Goal: Task Accomplishment & Management: Manage account settings

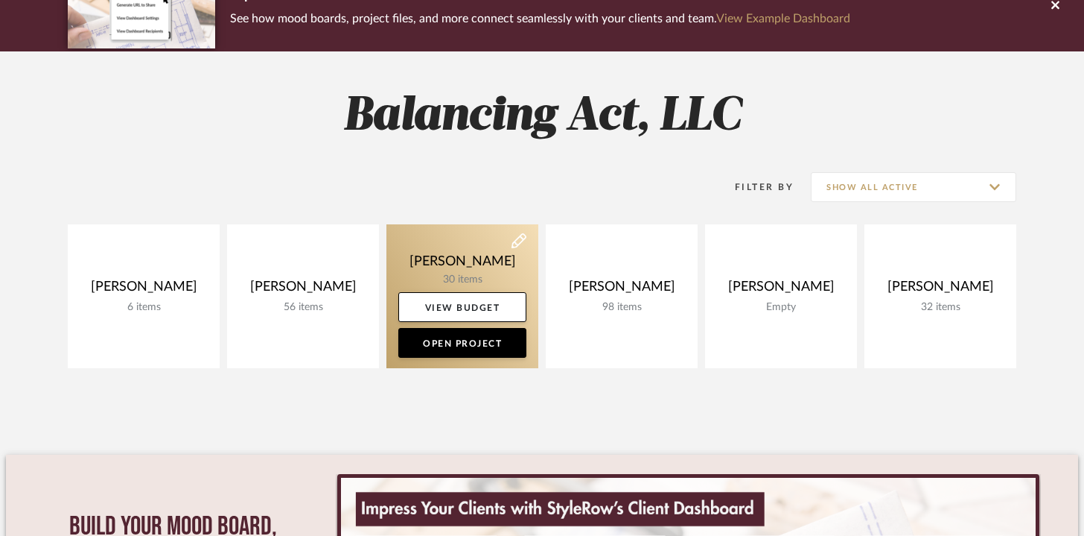
scroll to position [147, 0]
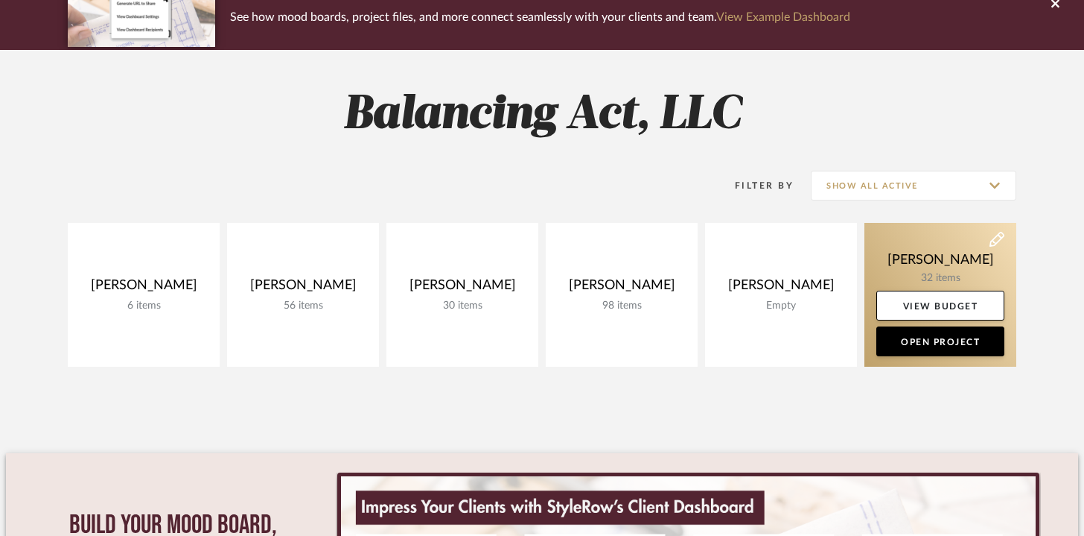
click at [906, 269] on link at bounding box center [941, 295] width 152 height 144
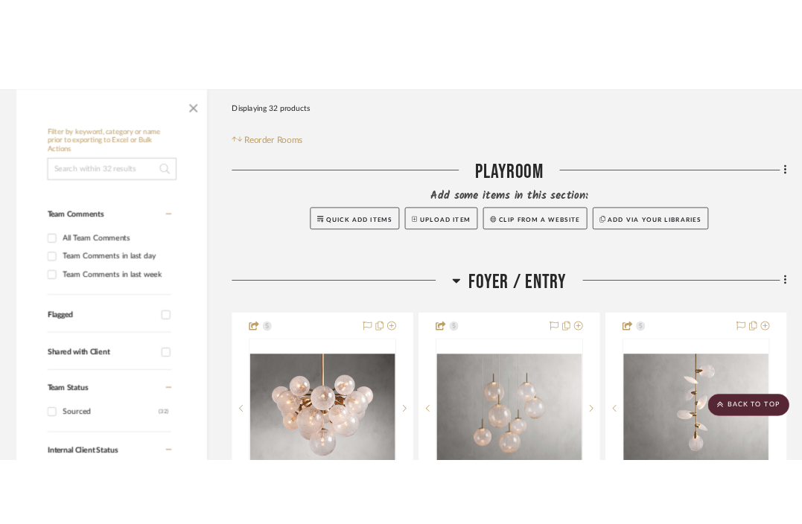
scroll to position [205, 0]
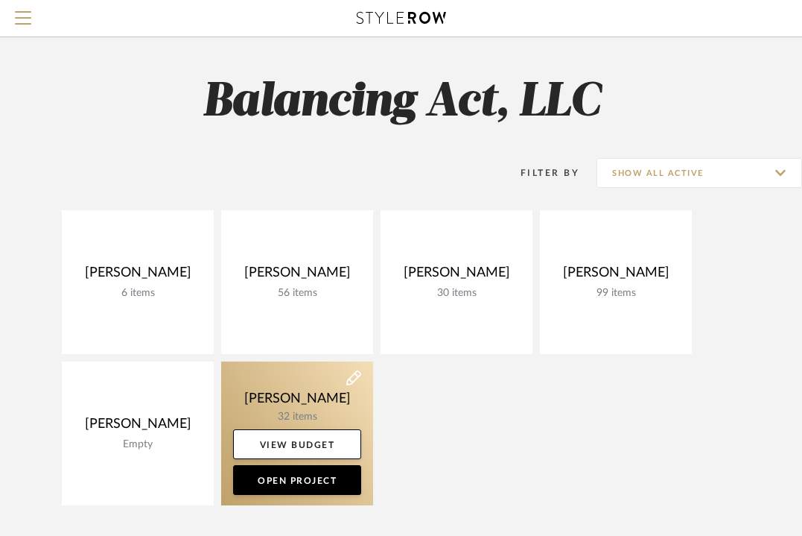
click at [326, 393] on link at bounding box center [297, 433] width 152 height 144
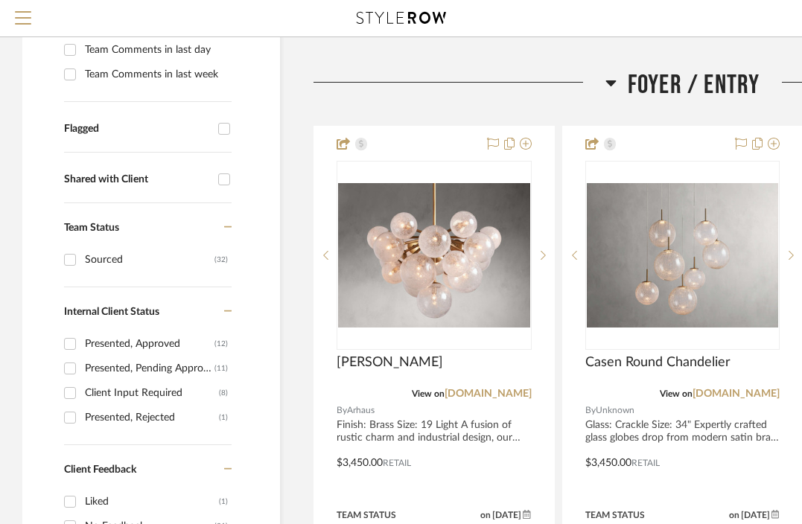
scroll to position [375, 0]
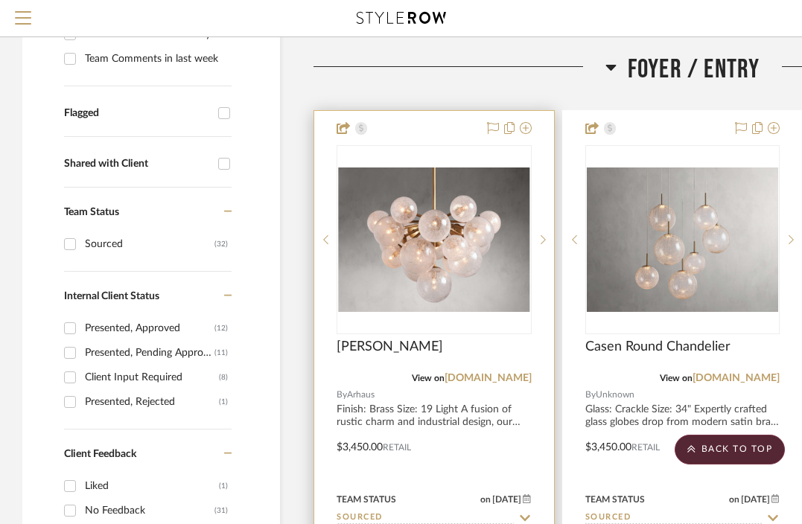
click at [404, 375] on div "View on arhaus.com" at bounding box center [434, 378] width 195 height 13
click at [396, 398] on div at bounding box center [434, 437] width 240 height 652
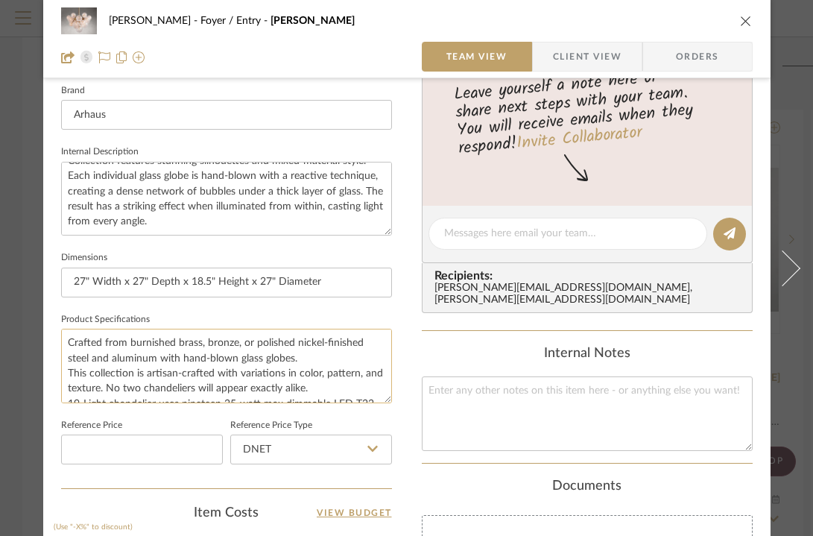
scroll to position [459, 0]
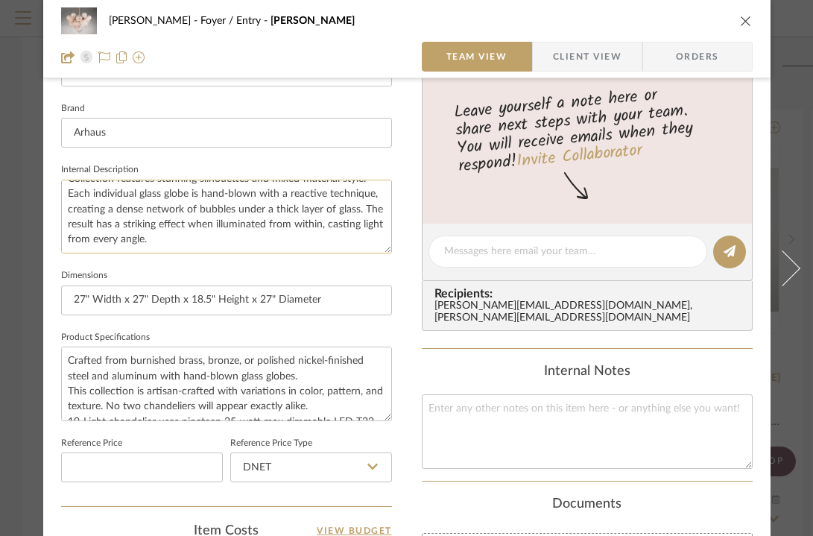
click at [235, 225] on textarea "Finish: Brass Size: 19 Light A fusion of rustic charm and industrial design, ou…" at bounding box center [226, 217] width 331 height 74
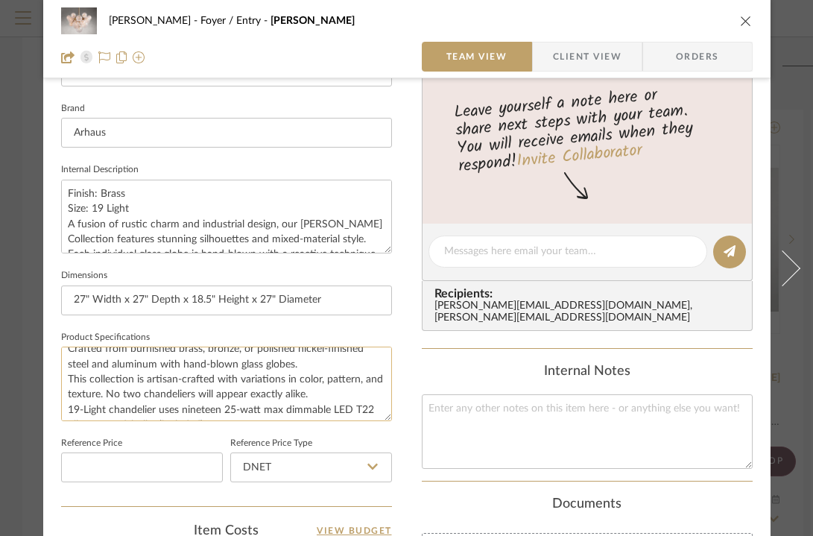
scroll to position [13, 0]
click at [197, 231] on textarea "Finish: Brass Size: 19 Light A fusion of rustic charm and industrial design, ou…" at bounding box center [226, 217] width 331 height 74
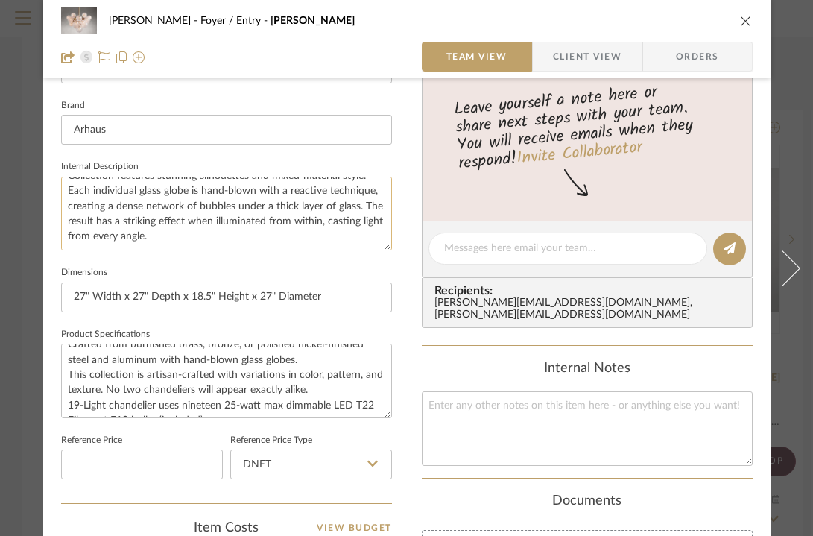
scroll to position [465, 0]
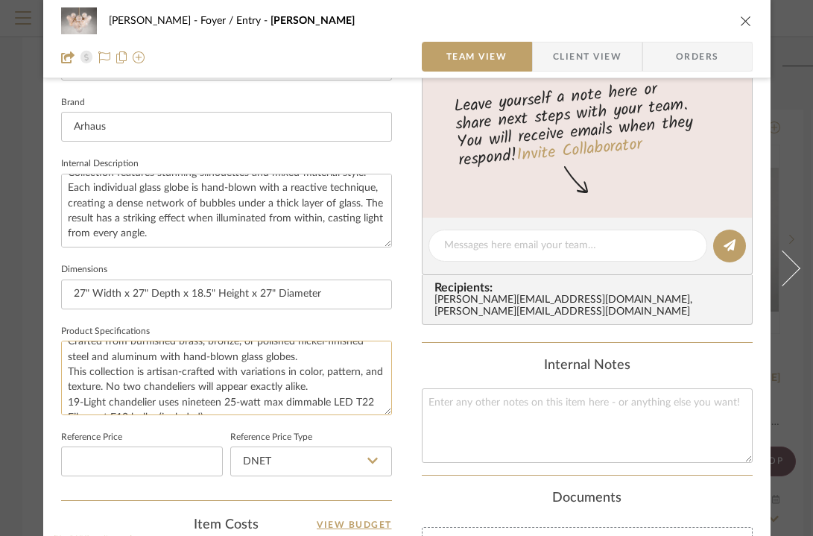
click at [208, 369] on textarea "Crafted from burnished brass, bronze, or polished nickel-finished steel and alu…" at bounding box center [226, 377] width 331 height 74
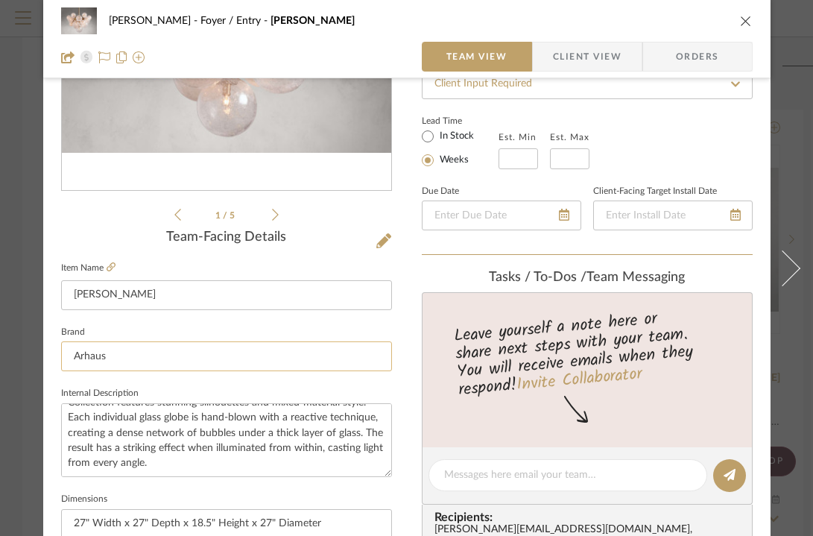
scroll to position [416, 0]
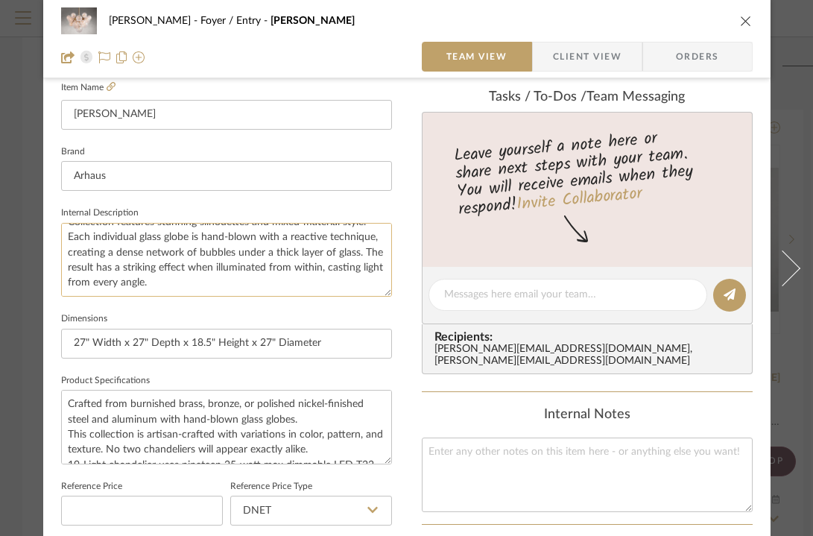
click at [226, 259] on textarea "Finish: Brass Size: 19 Light A fusion of rustic charm and industrial design, ou…" at bounding box center [226, 260] width 331 height 74
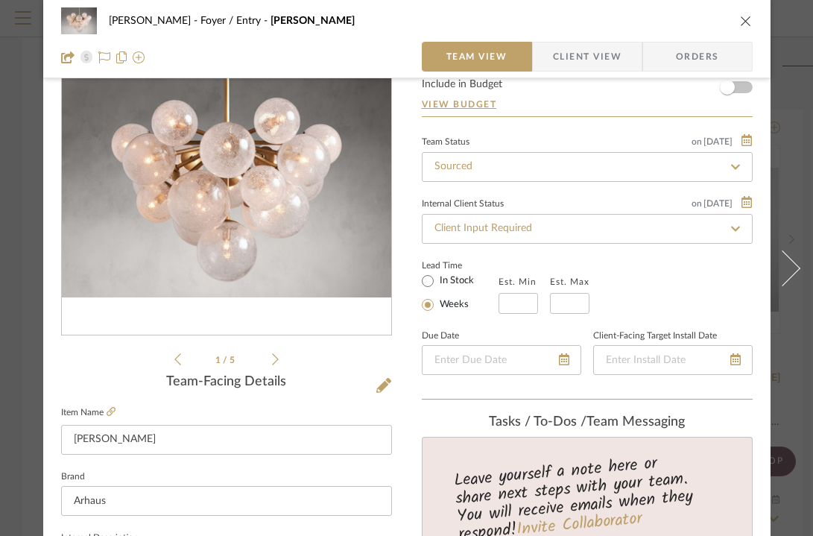
scroll to position [0, 0]
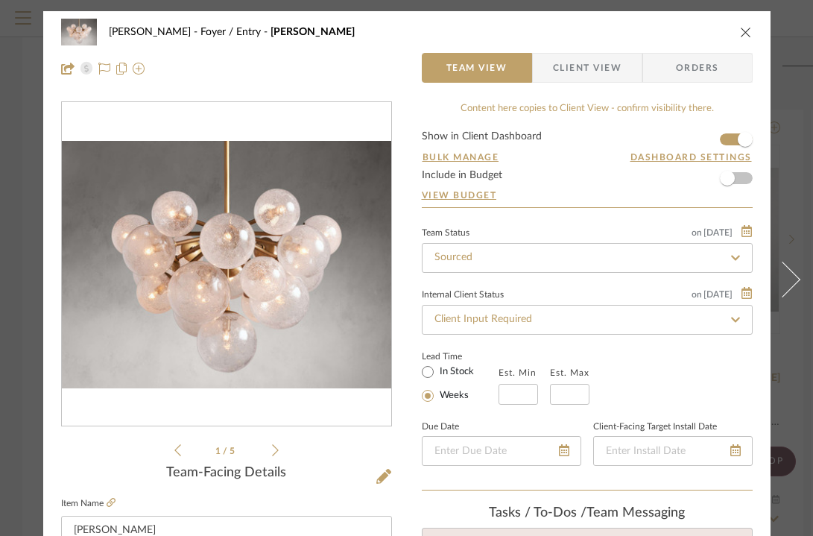
click at [752, 32] on div "Urmi Rodrigues Foyer / Entry Mandoza Chandelier Team View Client View Orders" at bounding box center [406, 50] width 727 height 78
click at [751, 30] on div "Urmi Rodrigues Foyer / Entry Mandoza Chandelier Team View Client View Orders" at bounding box center [406, 50] width 727 height 78
click at [746, 28] on icon "close" at bounding box center [746, 32] width 12 height 12
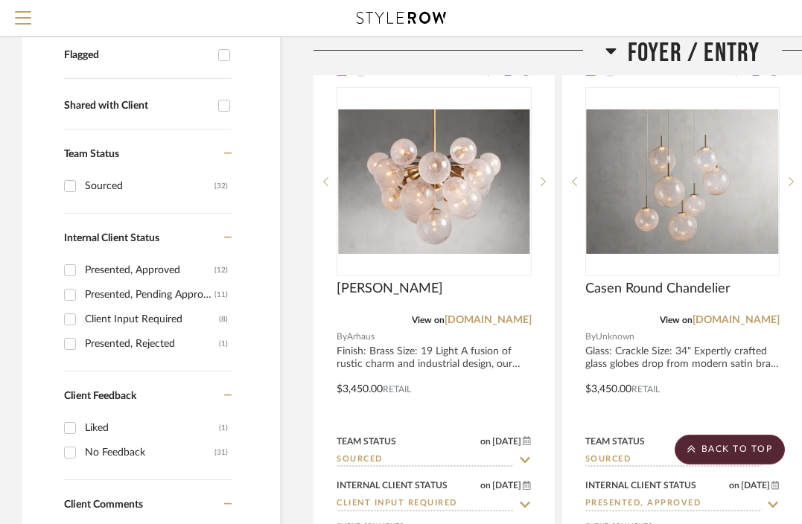
scroll to position [137, 0]
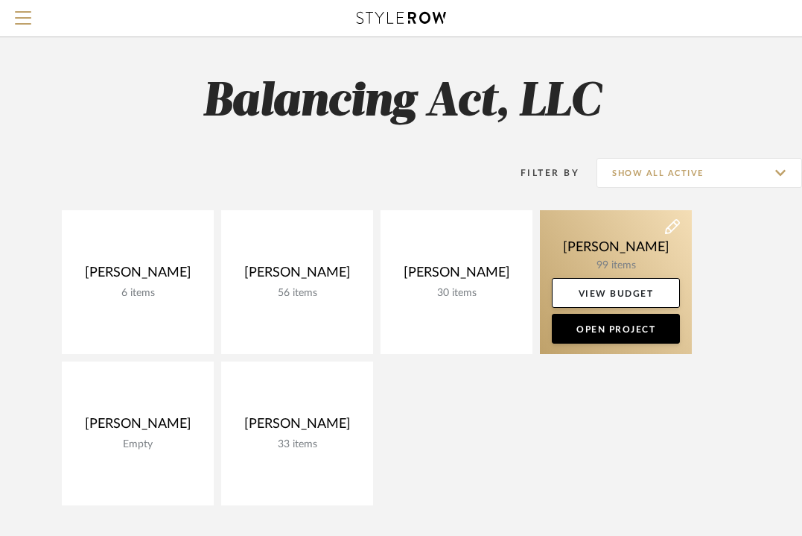
click at [595, 257] on link at bounding box center [616, 282] width 152 height 144
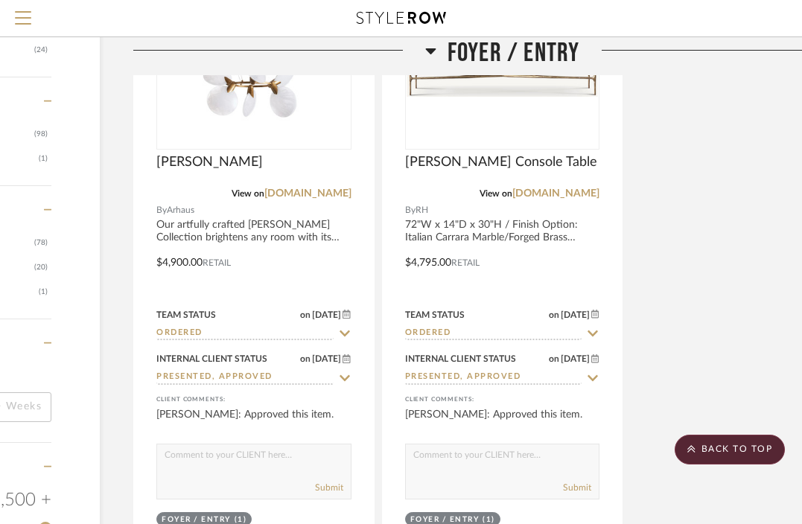
scroll to position [1899, 180]
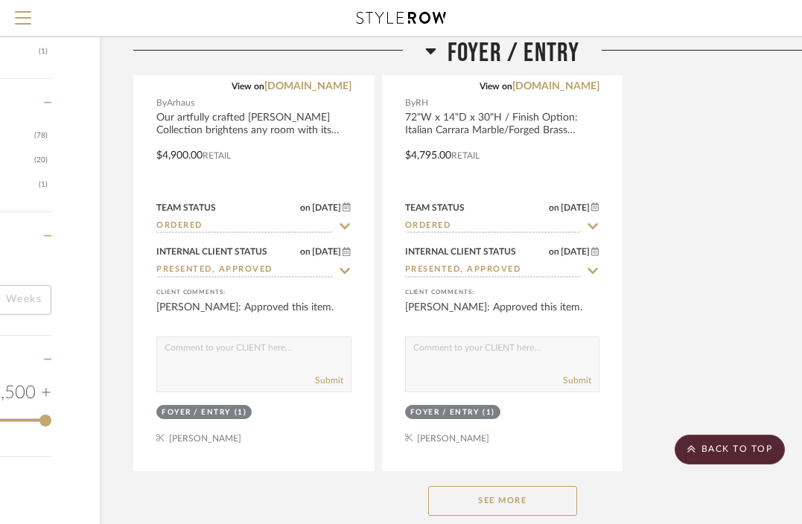
click at [507, 486] on button "See More" at bounding box center [502, 501] width 149 height 30
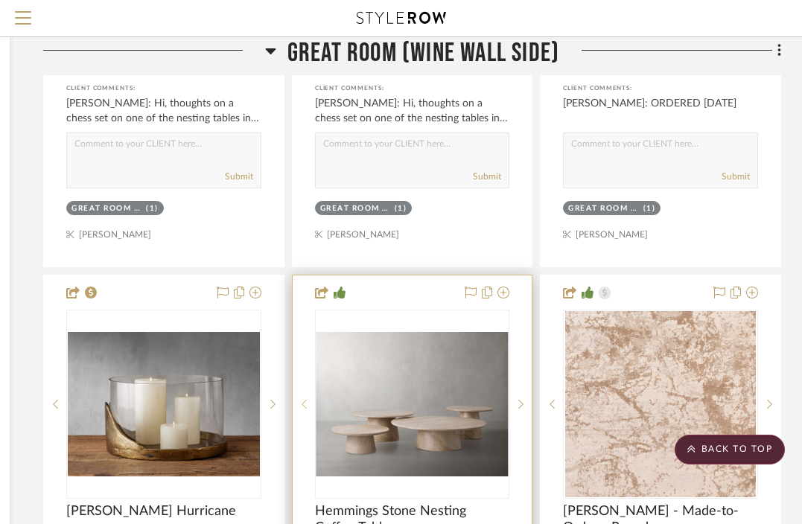
scroll to position [2401, 270]
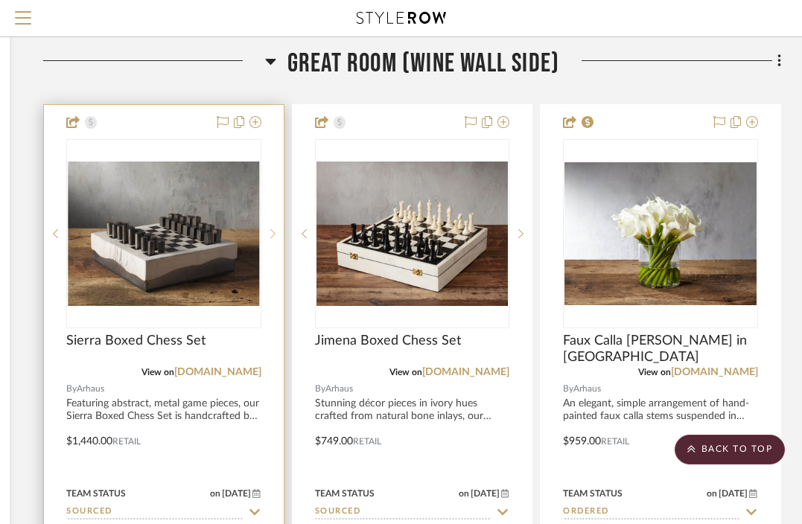
click at [266, 234] on sr-next-btn at bounding box center [272, 234] width 22 height 10
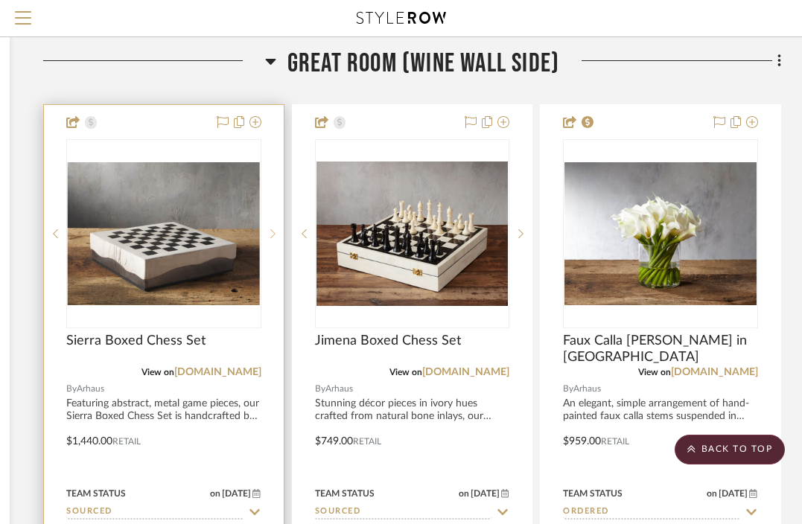
click at [266, 234] on sr-next-btn at bounding box center [272, 234] width 22 height 10
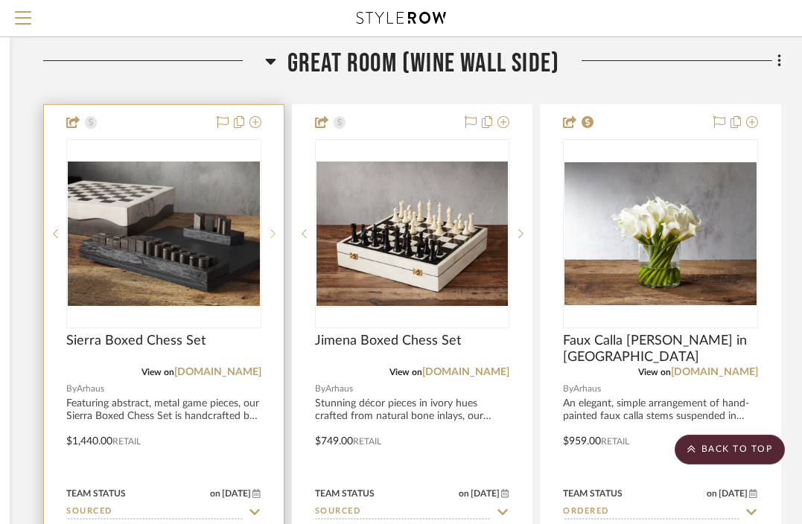
click at [266, 234] on sr-next-btn at bounding box center [272, 234] width 22 height 10
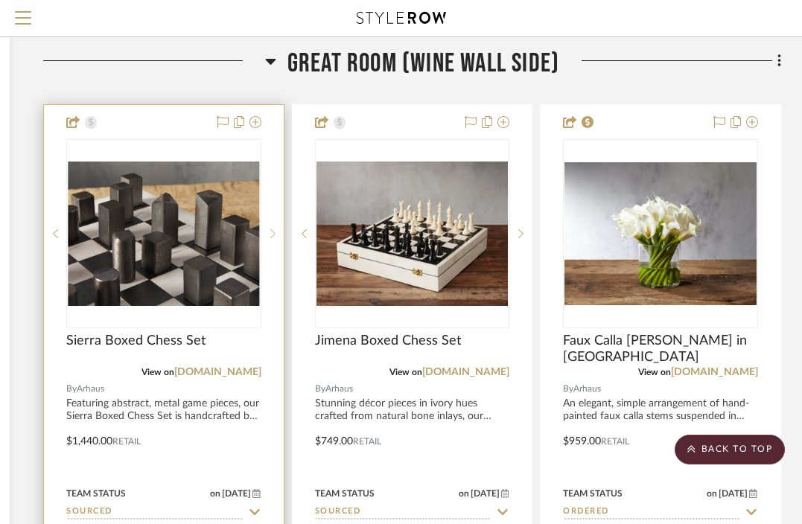
click at [266, 234] on sr-next-btn at bounding box center [272, 234] width 22 height 10
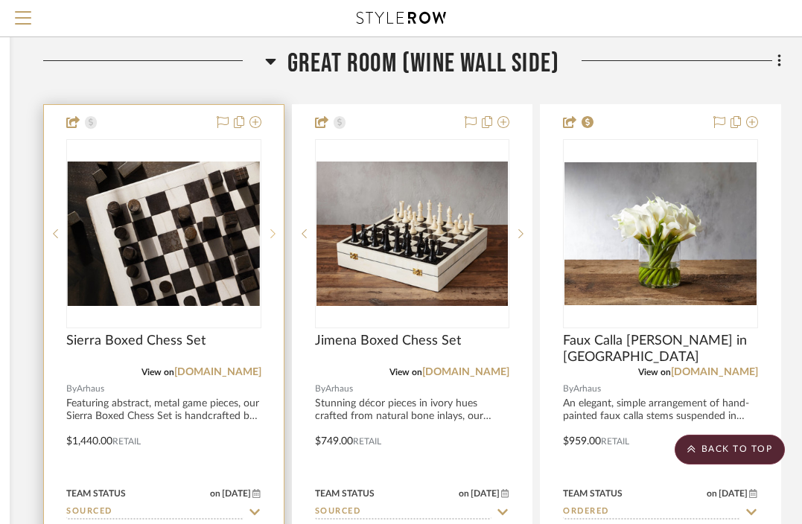
click at [266, 234] on sr-next-btn at bounding box center [272, 234] width 22 height 10
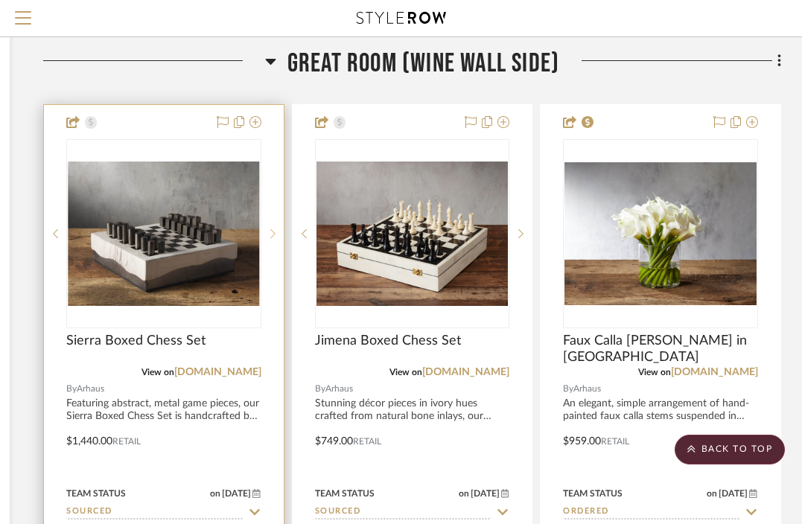
click at [266, 234] on sr-next-btn at bounding box center [272, 234] width 22 height 10
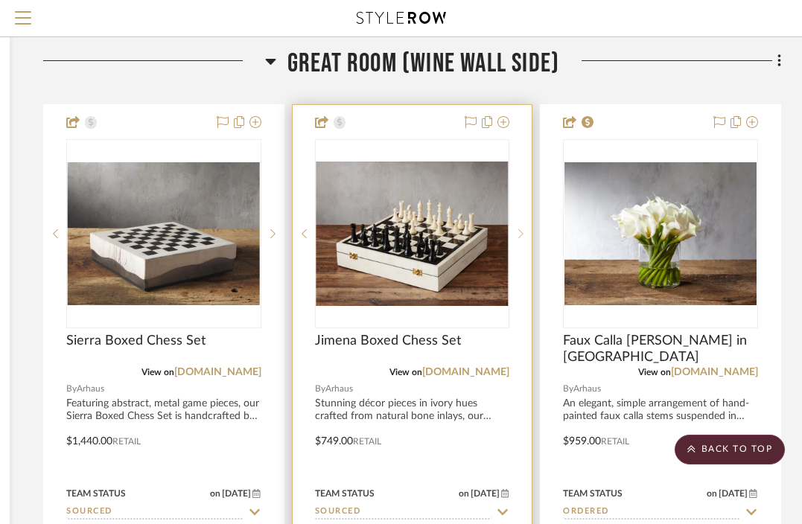
click at [527, 232] on sr-next-btn at bounding box center [520, 234] width 22 height 10
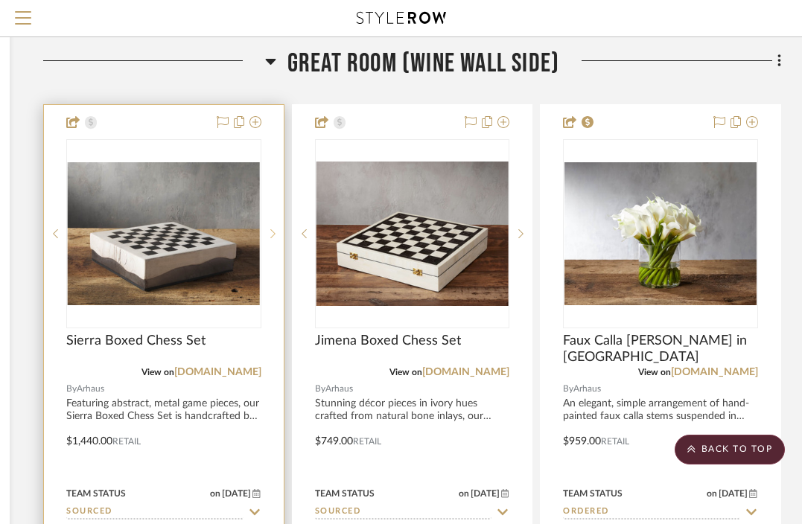
click at [278, 232] on sr-next-btn at bounding box center [272, 234] width 22 height 10
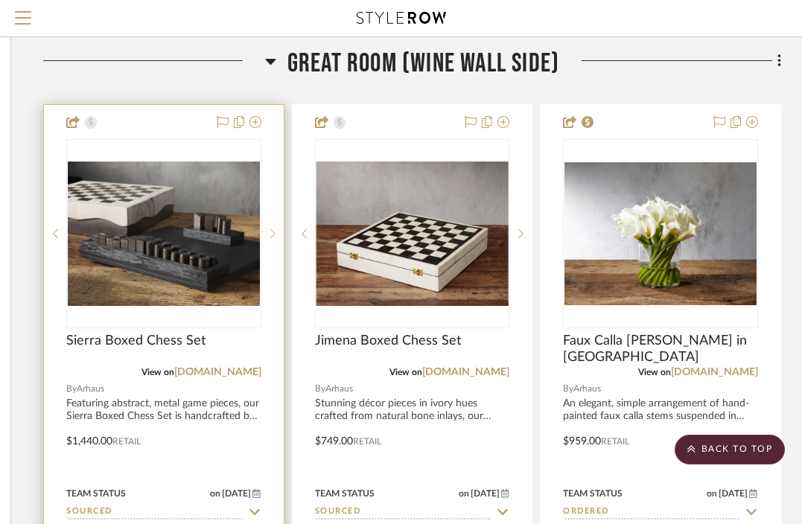
click at [278, 232] on sr-next-btn at bounding box center [272, 234] width 22 height 10
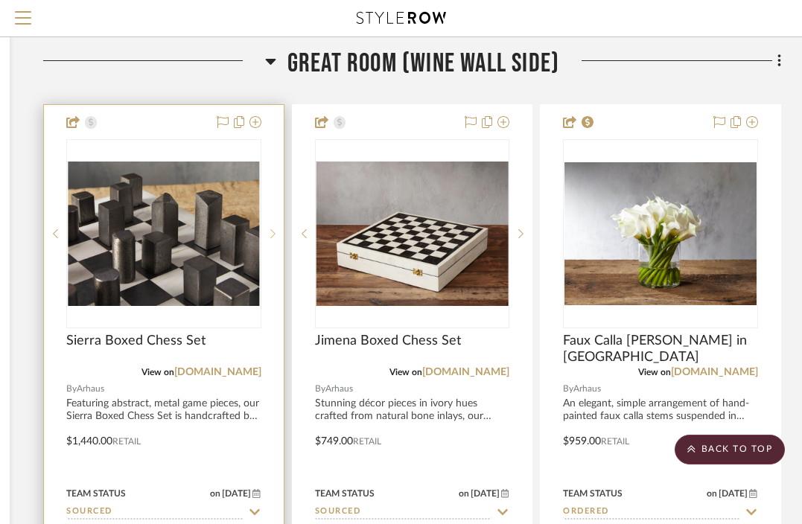
click at [279, 229] on sr-next-btn at bounding box center [272, 234] width 22 height 10
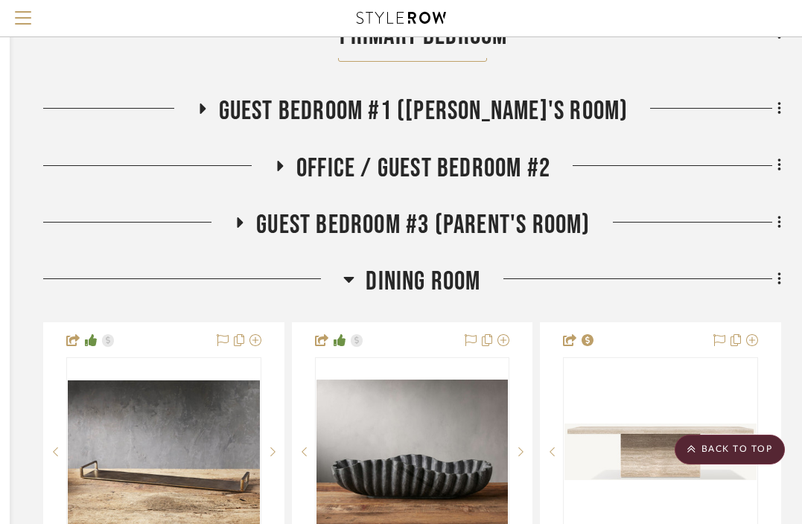
scroll to position [8682, 270]
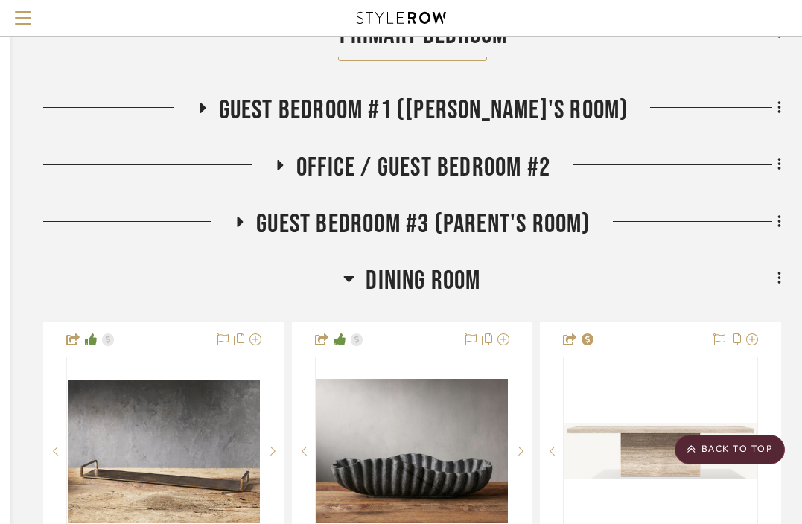
click at [211, 103] on icon at bounding box center [202, 108] width 18 height 11
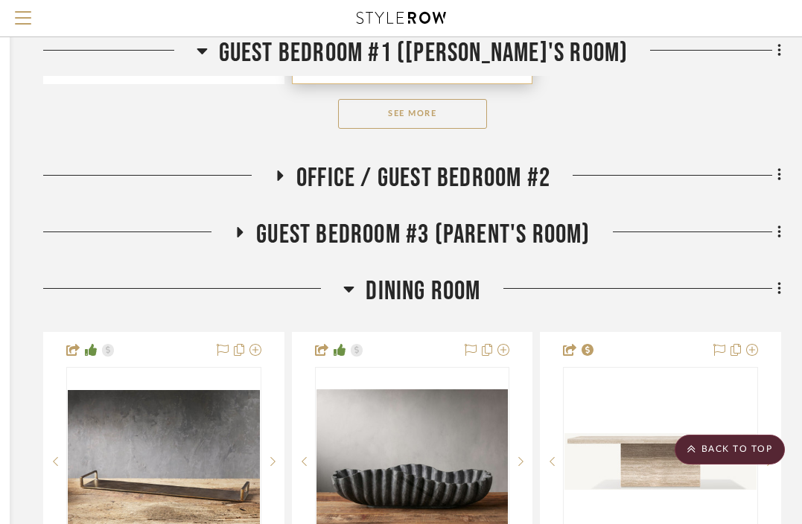
scroll to position [10750, 270]
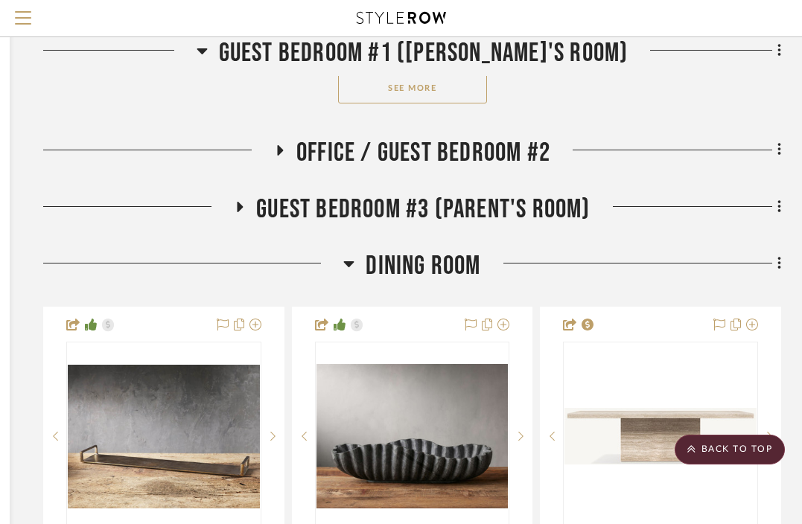
click at [235, 201] on icon at bounding box center [240, 206] width 18 height 11
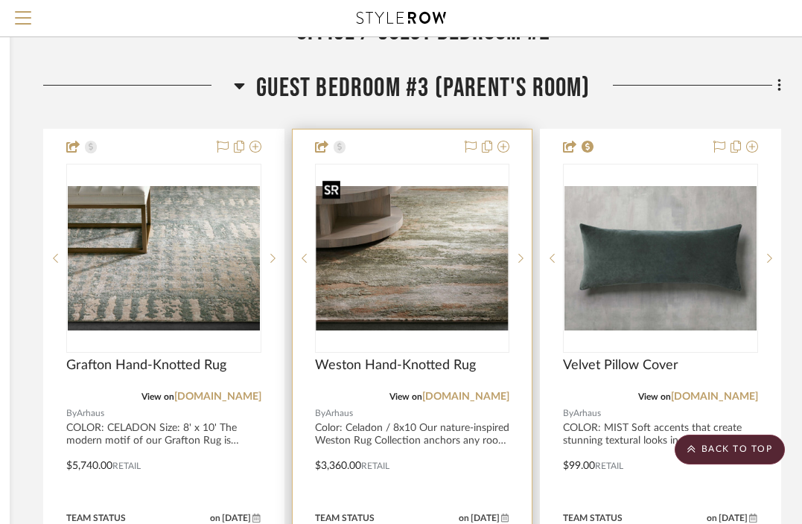
scroll to position [10919, 270]
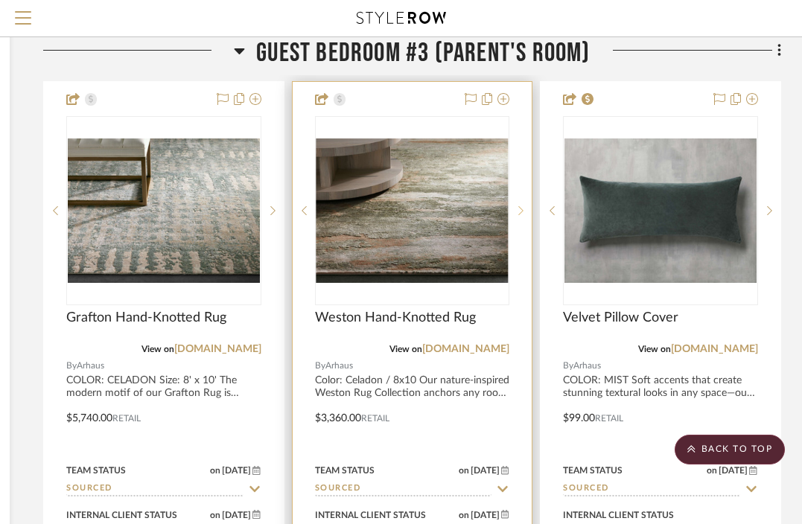
click at [520, 206] on icon at bounding box center [520, 211] width 5 height 10
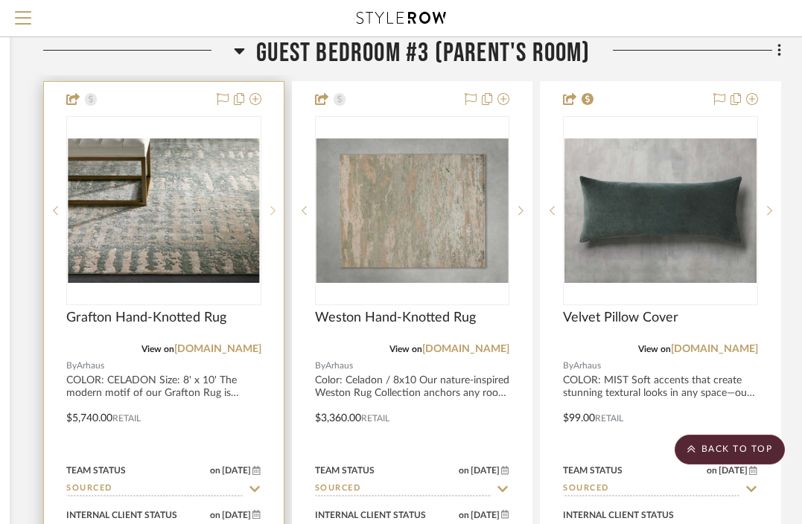
click at [269, 206] on sr-next-btn at bounding box center [272, 211] width 22 height 10
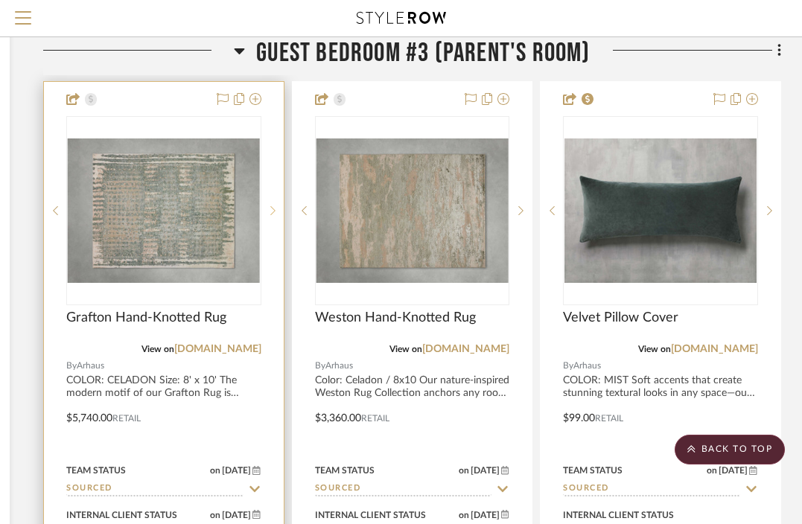
click at [269, 206] on sr-next-btn at bounding box center [272, 211] width 22 height 10
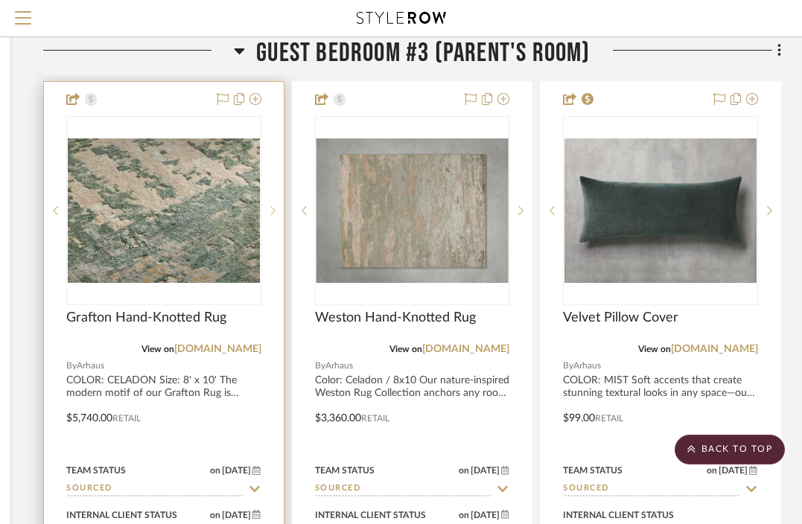
click at [269, 206] on sr-next-btn at bounding box center [272, 211] width 22 height 10
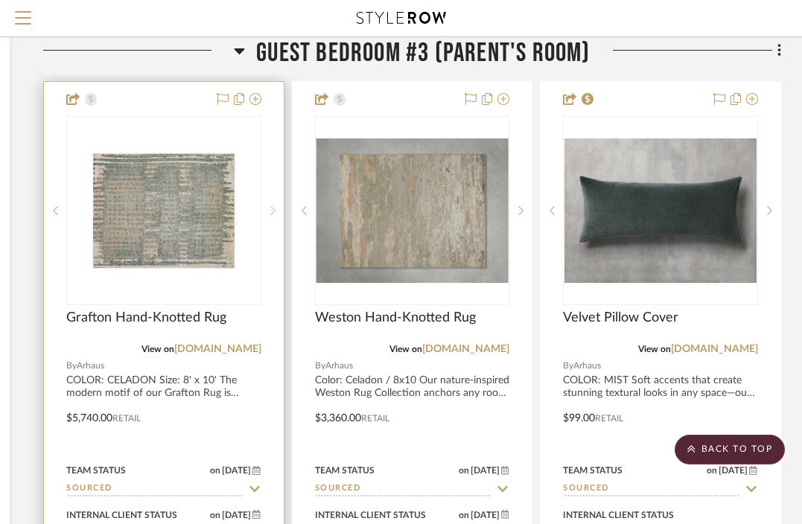
click at [269, 206] on sr-next-btn at bounding box center [272, 211] width 22 height 10
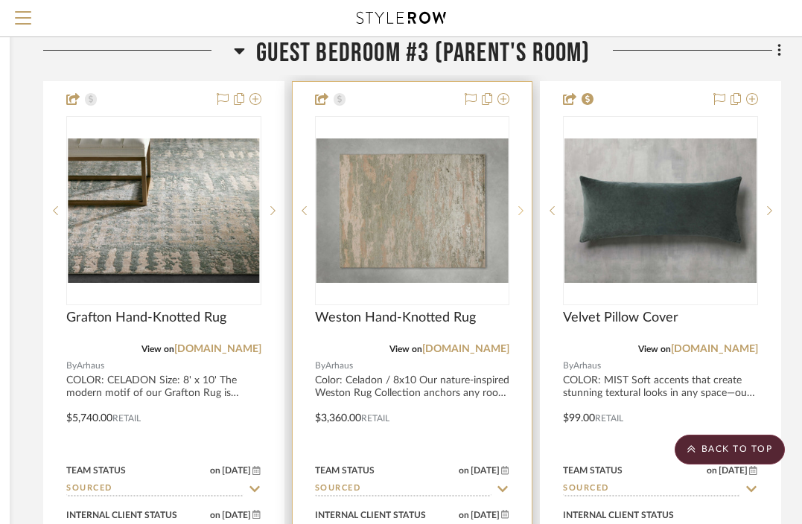
click at [524, 191] on div at bounding box center [520, 210] width 22 height 189
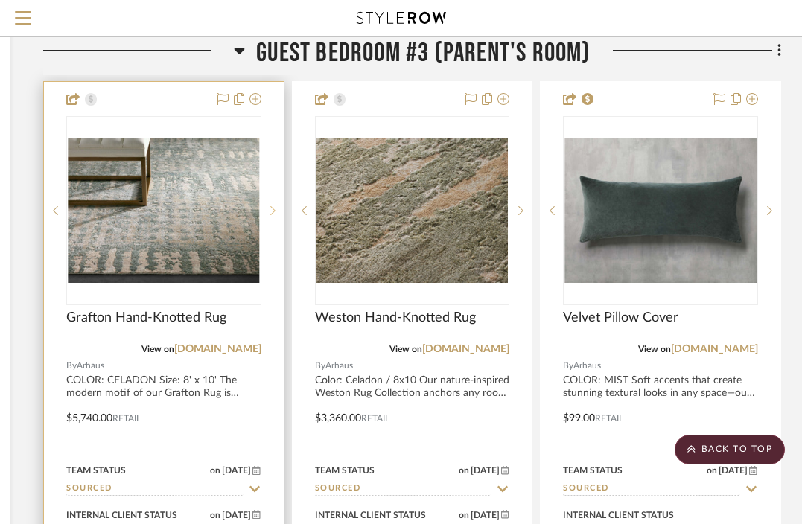
click at [273, 204] on div at bounding box center [272, 210] width 22 height 189
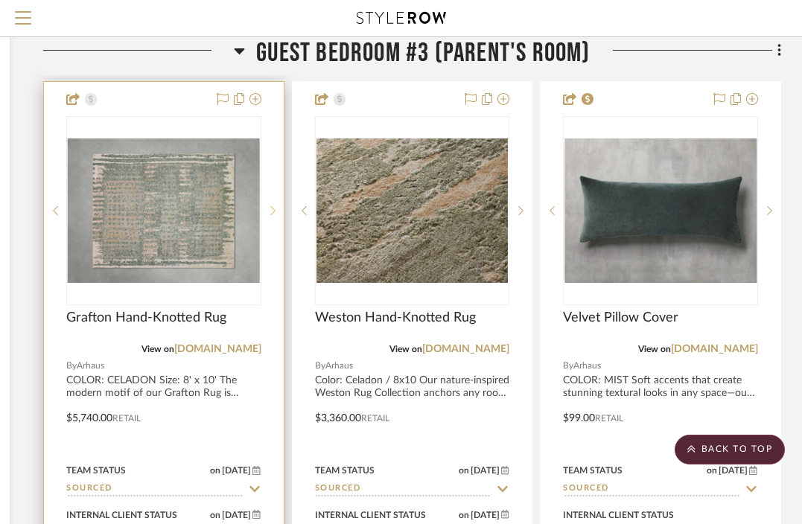
click at [273, 204] on div at bounding box center [272, 210] width 22 height 189
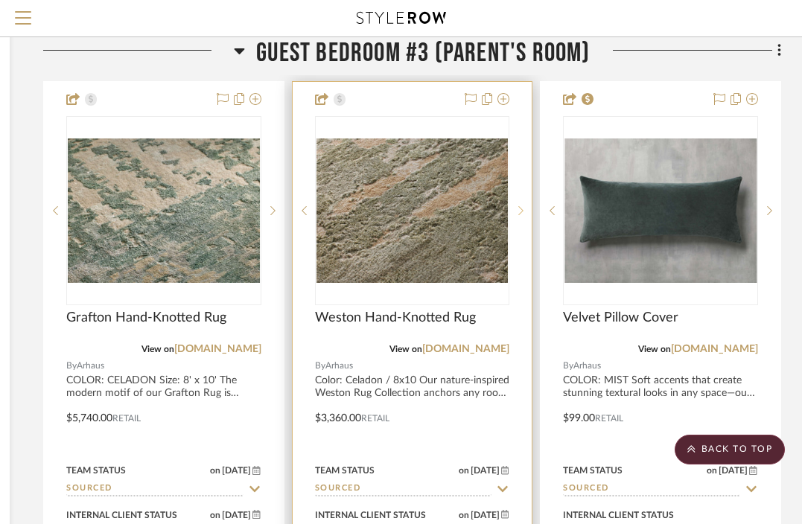
click at [515, 206] on div at bounding box center [520, 210] width 22 height 189
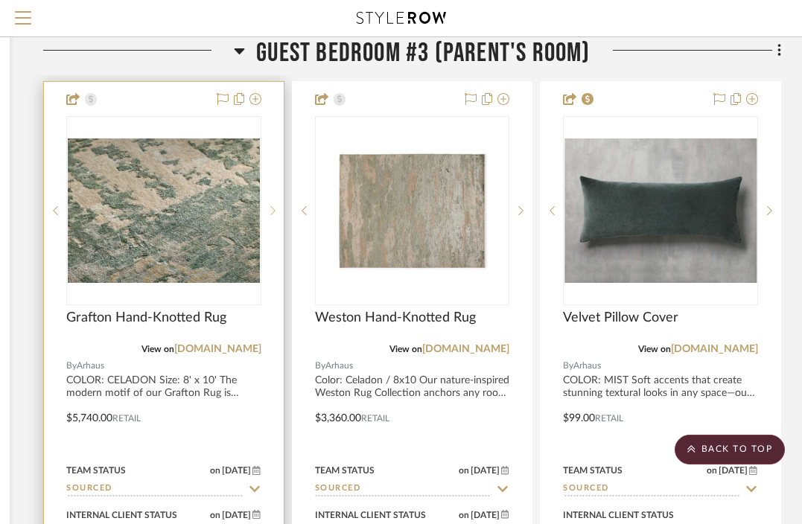
click at [279, 206] on sr-next-btn at bounding box center [272, 211] width 22 height 10
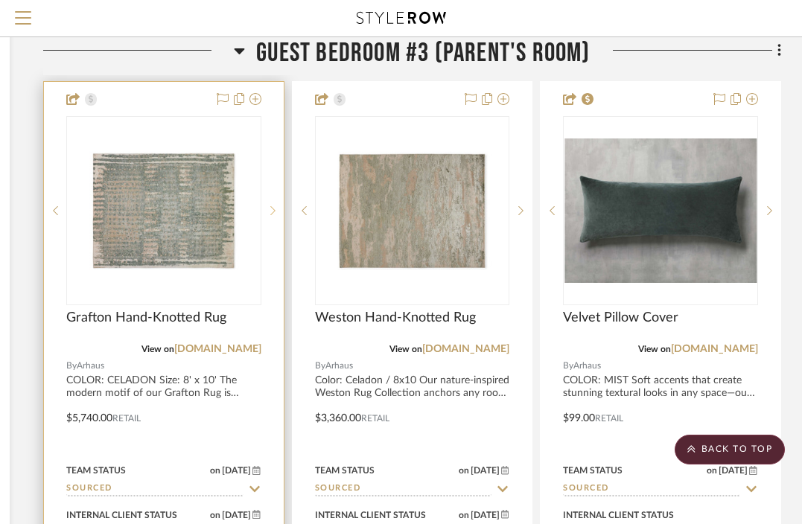
click at [278, 206] on sr-next-btn at bounding box center [272, 211] width 22 height 10
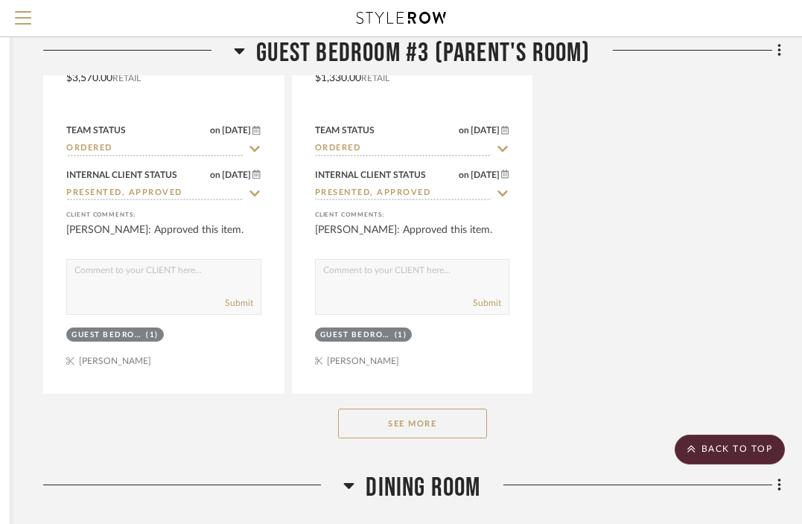
scroll to position [12682, 270]
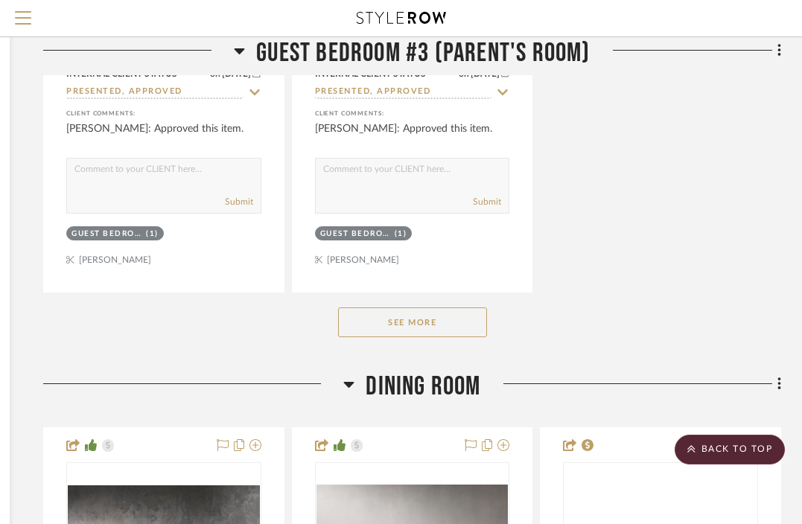
click at [408, 308] on button "See More" at bounding box center [412, 323] width 149 height 30
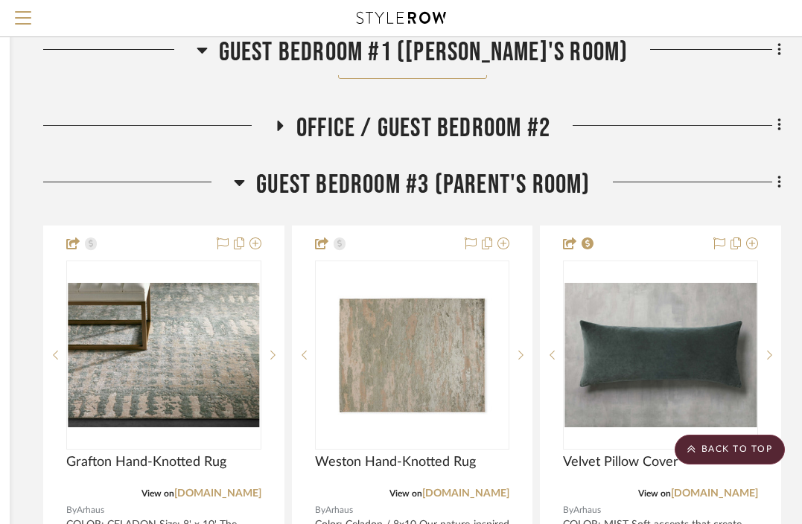
scroll to position [10777, 270]
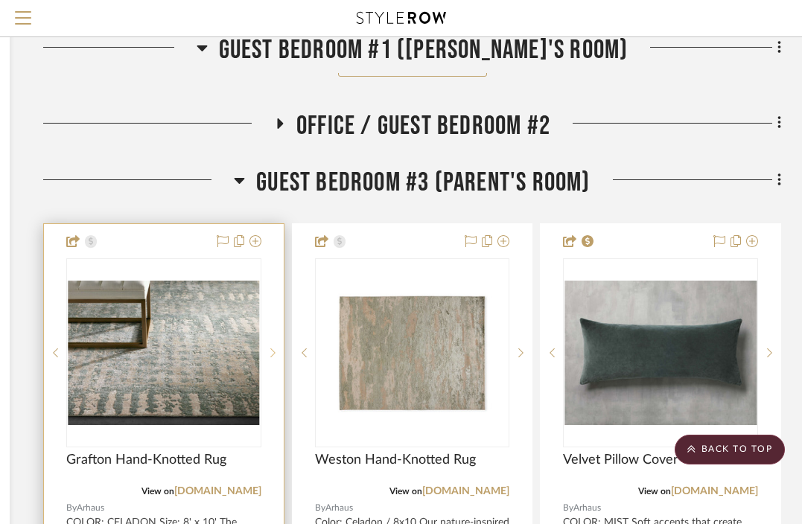
click at [266, 348] on sr-next-btn at bounding box center [272, 353] width 22 height 10
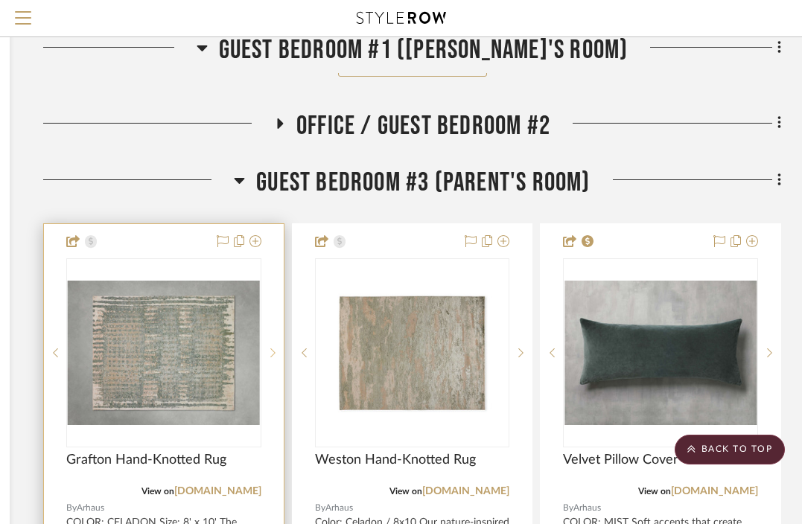
click at [266, 348] on sr-next-btn at bounding box center [272, 353] width 22 height 10
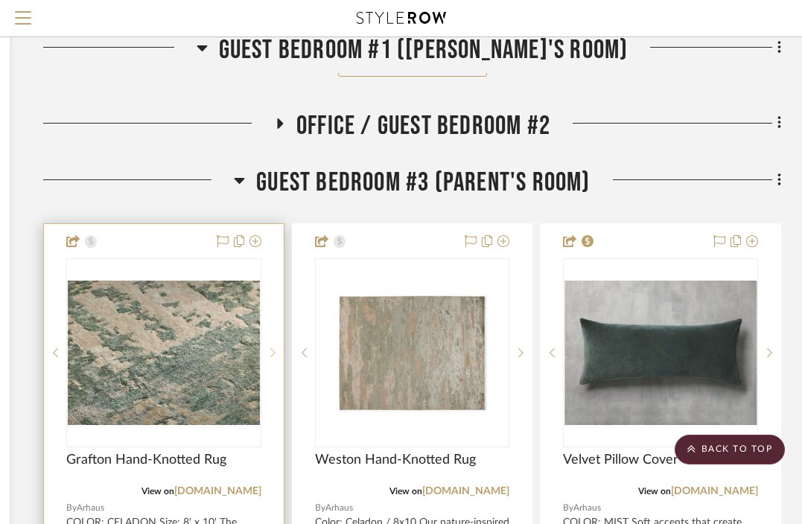
click at [266, 348] on sr-next-btn at bounding box center [272, 353] width 22 height 10
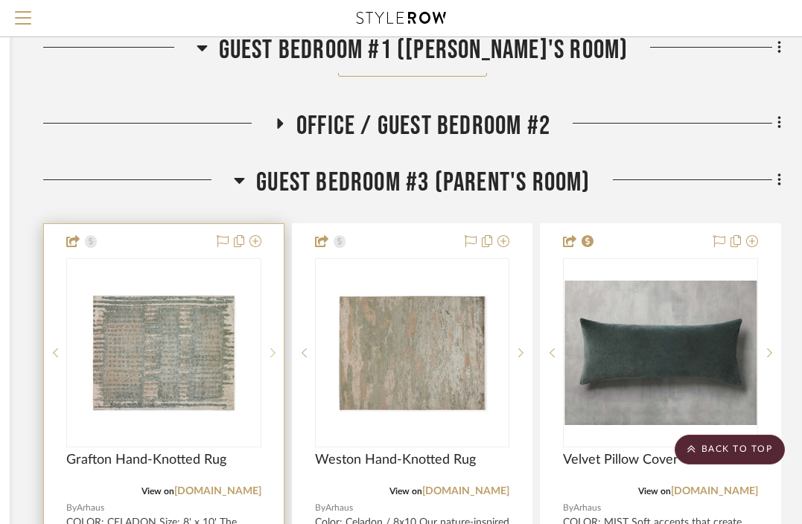
click at [266, 348] on sr-next-btn at bounding box center [272, 353] width 22 height 10
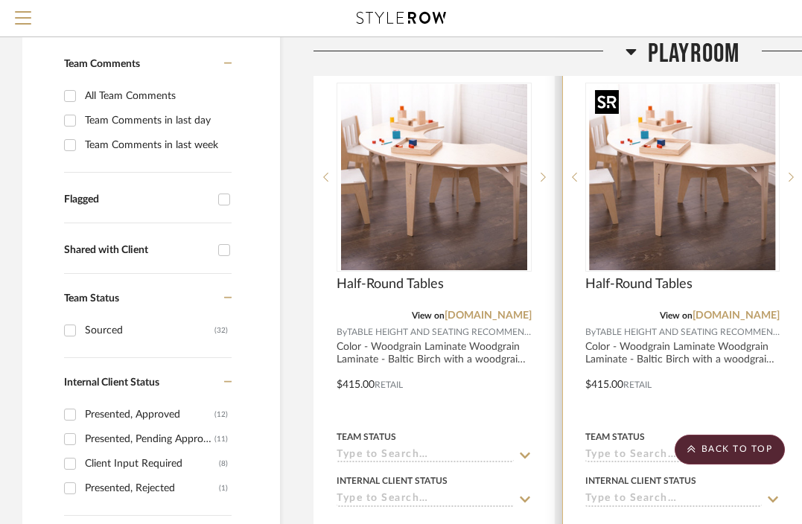
scroll to position [184, 0]
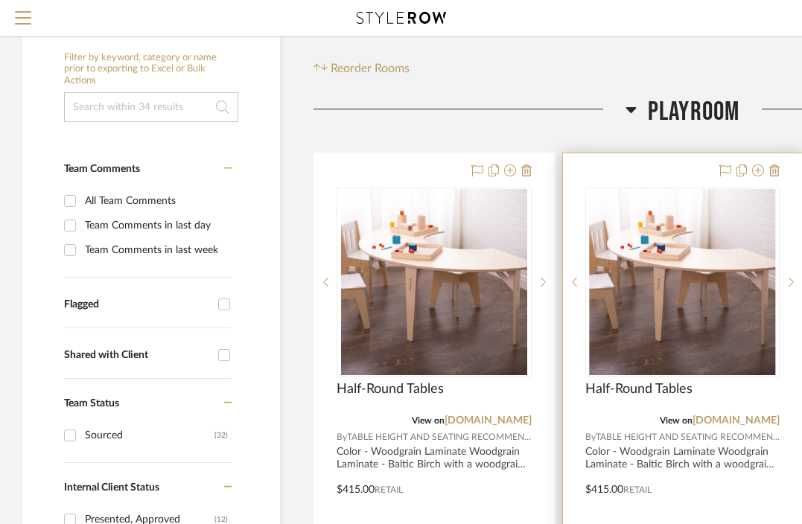
click at [767, 173] on div at bounding box center [747, 171] width 66 height 18
click at [770, 172] on icon at bounding box center [774, 171] width 10 height 12
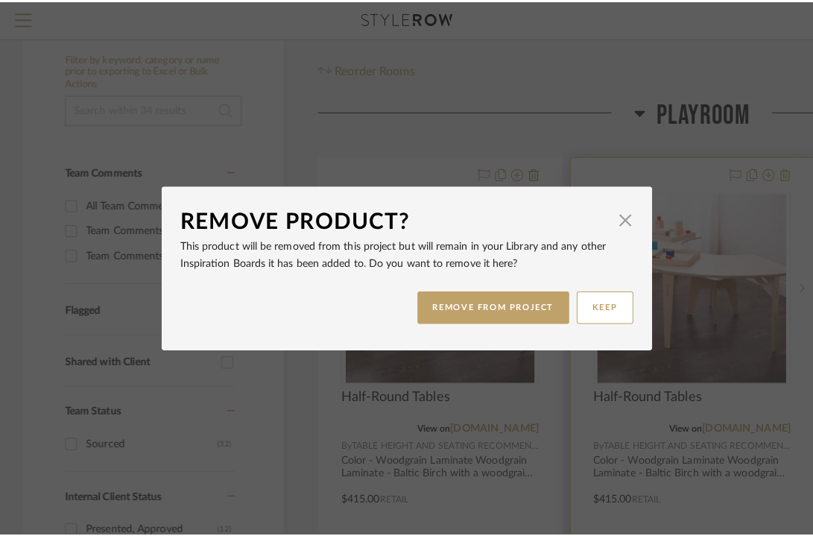
scroll to position [0, 0]
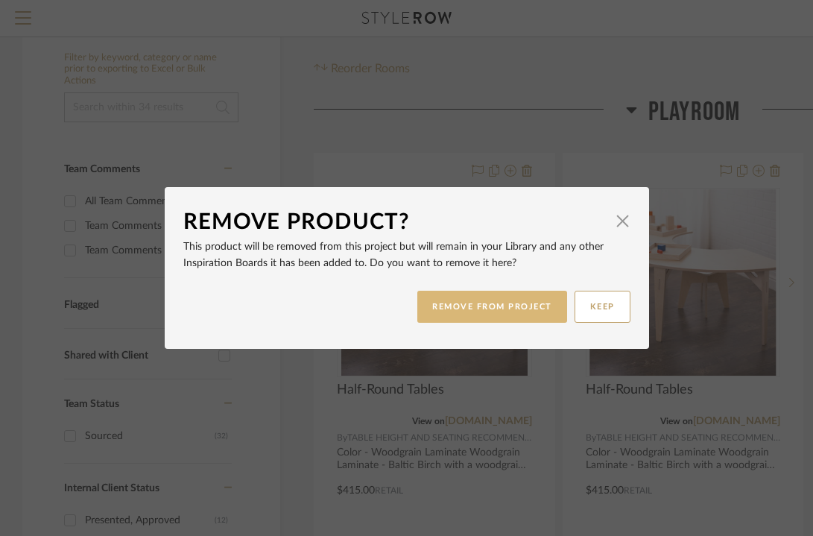
click at [500, 302] on button "REMOVE FROM PROJECT" at bounding box center [492, 306] width 150 height 32
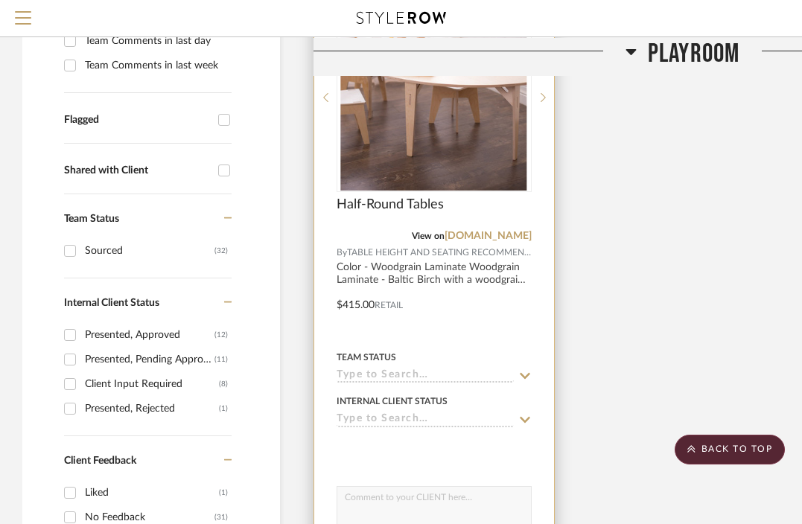
scroll to position [302, 0]
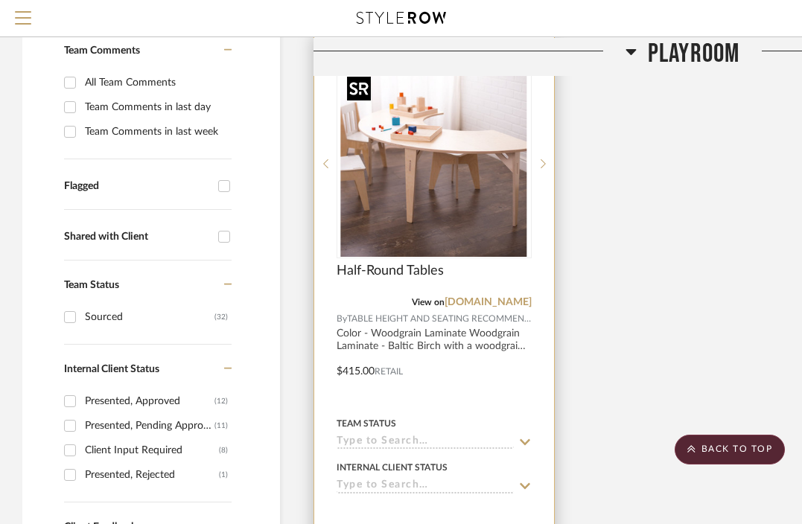
click at [442, 217] on img "0" at bounding box center [434, 164] width 186 height 186
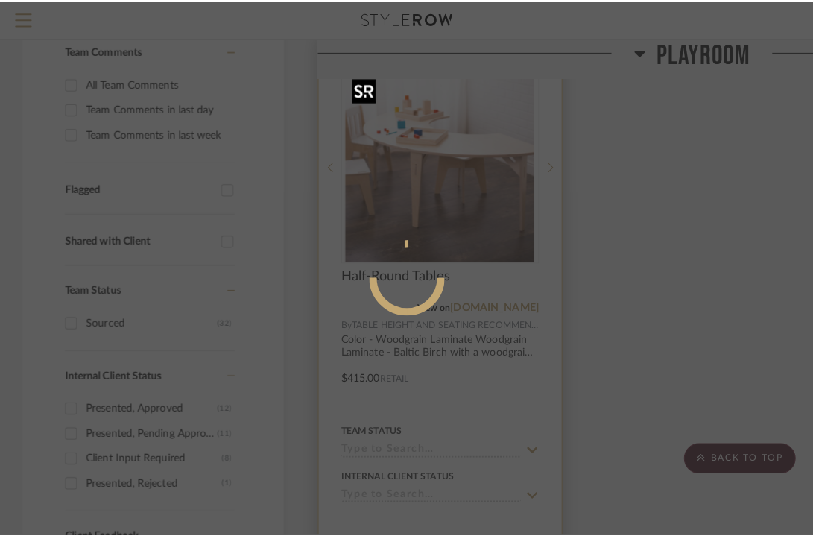
scroll to position [0, 0]
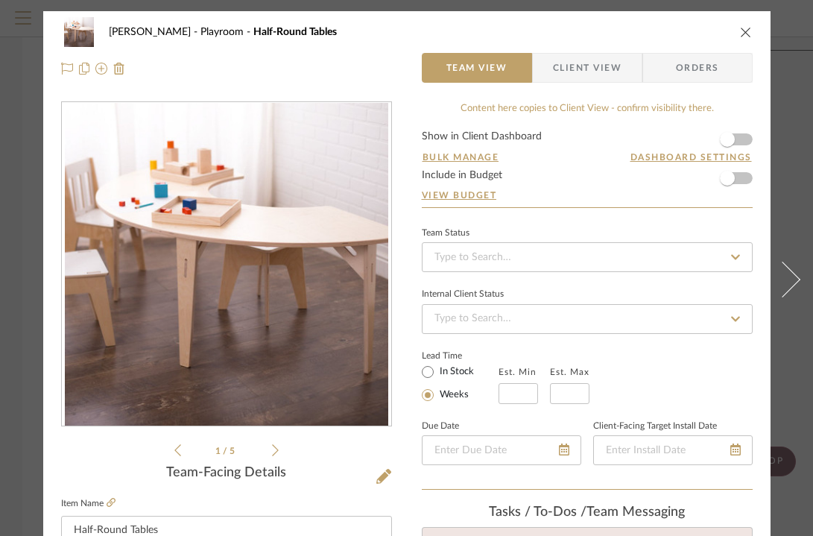
click at [273, 454] on icon at bounding box center [275, 449] width 7 height 13
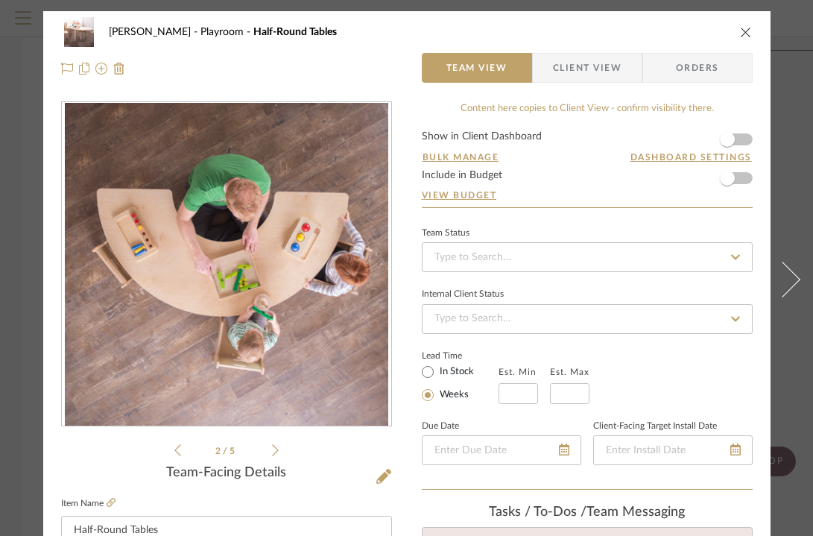
click at [273, 454] on icon at bounding box center [275, 449] width 7 height 13
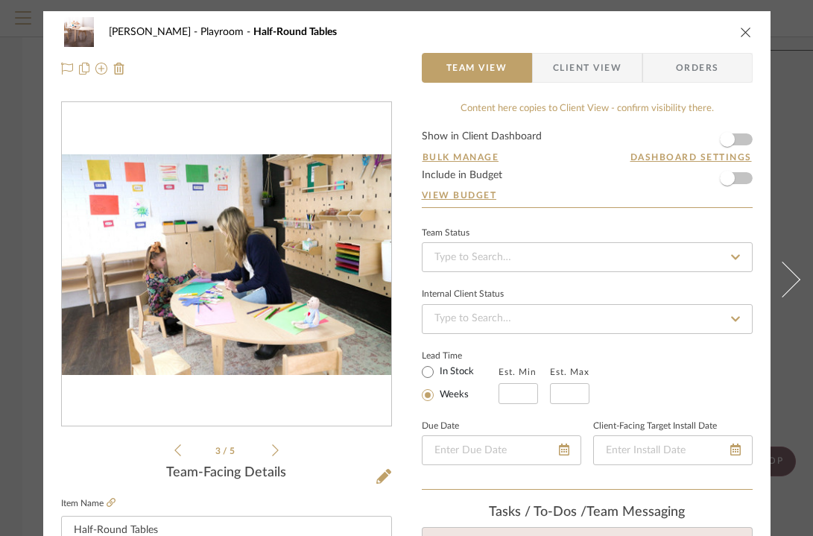
click at [273, 454] on icon at bounding box center [275, 449] width 7 height 13
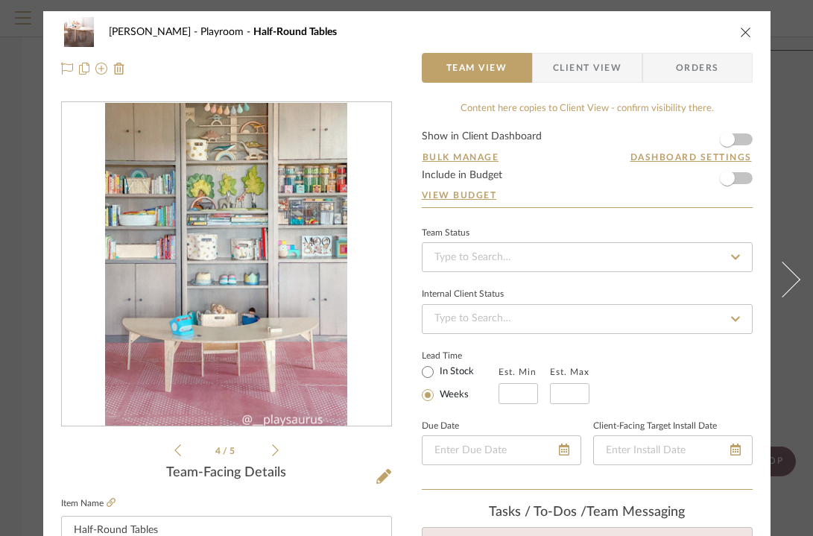
click at [273, 454] on icon at bounding box center [275, 449] width 7 height 13
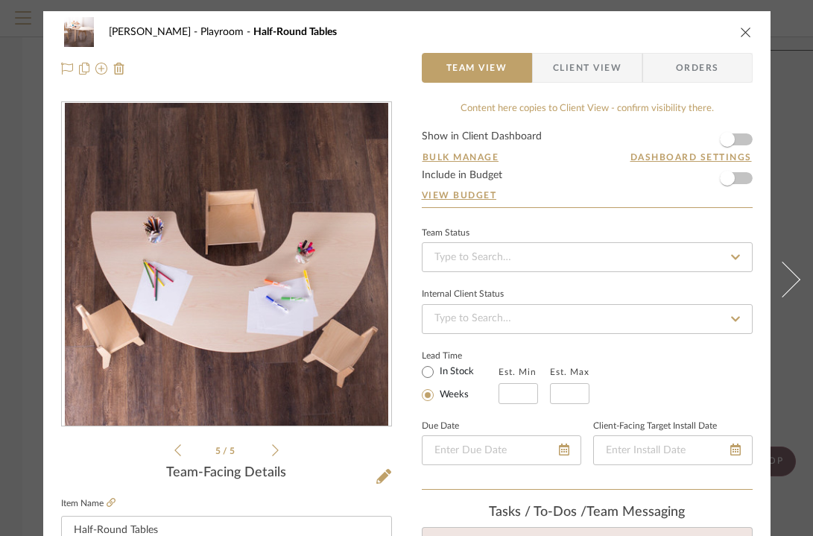
click at [273, 454] on icon at bounding box center [275, 449] width 7 height 13
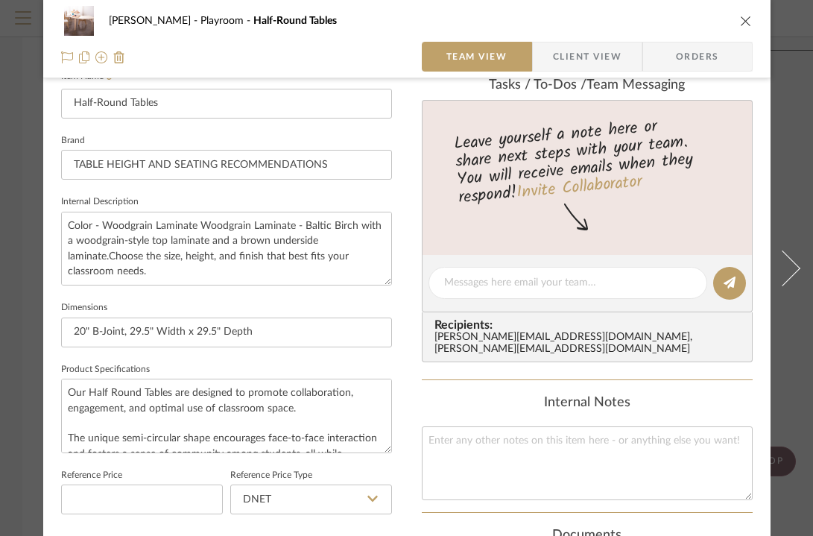
scroll to position [325, 0]
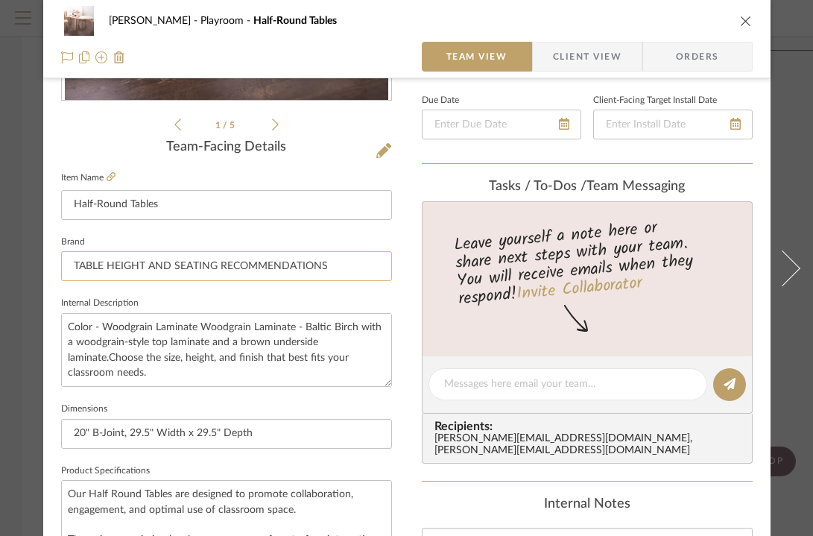
click at [353, 270] on input "TABLE HEIGHT AND SEATING RECOMMENDATIONS" at bounding box center [226, 266] width 331 height 30
drag, startPoint x: 331, startPoint y: 267, endPoint x: 70, endPoint y: 253, distance: 261.0
click at [70, 253] on input "TABLE HEIGHT AND SEATING RECOMMENDATIONS" at bounding box center [226, 266] width 331 height 30
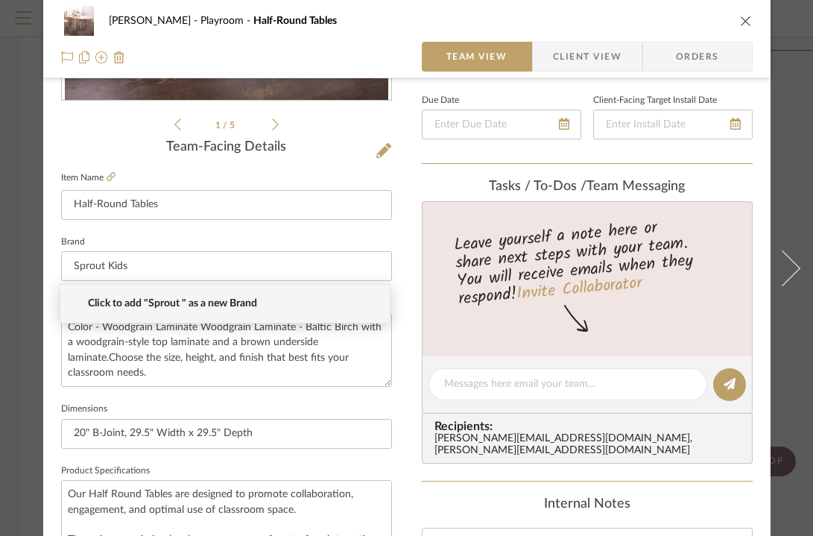
click at [171, 299] on span "Click to add "Sprout " as a new Brand" at bounding box center [231, 303] width 286 height 13
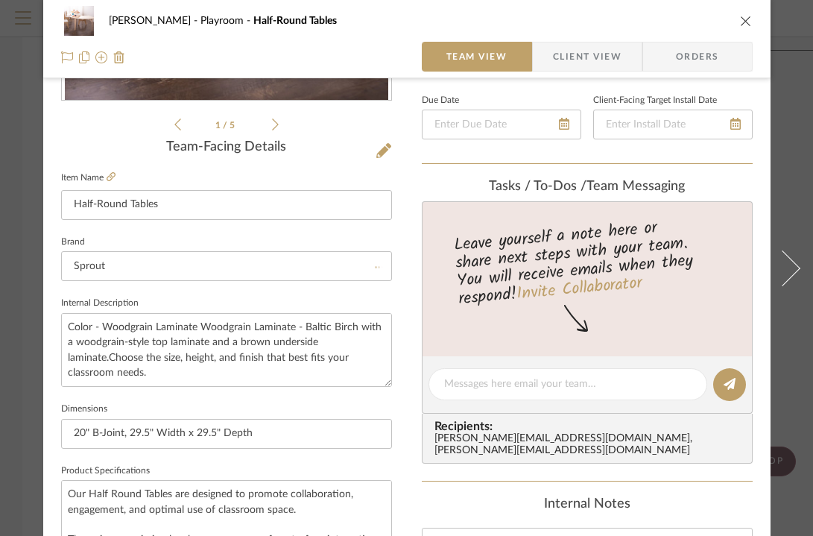
click at [302, 285] on sr-form-field "Brand Sprout" at bounding box center [226, 263] width 331 height 62
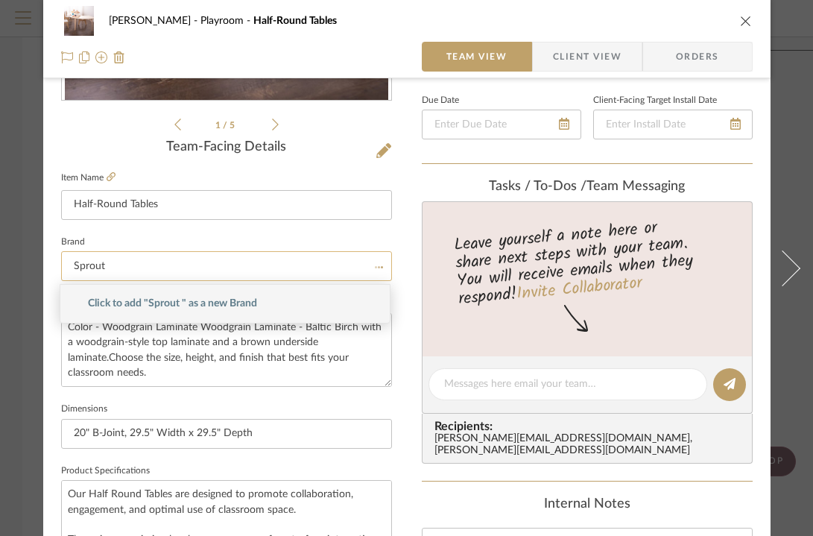
click at [320, 264] on input "Sprout" at bounding box center [226, 266] width 331 height 30
type input "Sprout"
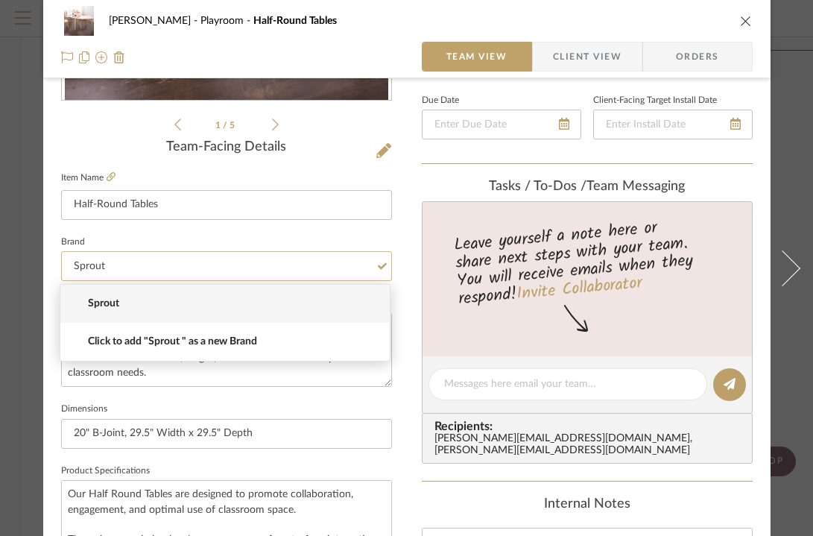
click at [385, 264] on input "Sprout" at bounding box center [226, 266] width 331 height 30
click at [267, 273] on input "Sprout" at bounding box center [226, 266] width 331 height 30
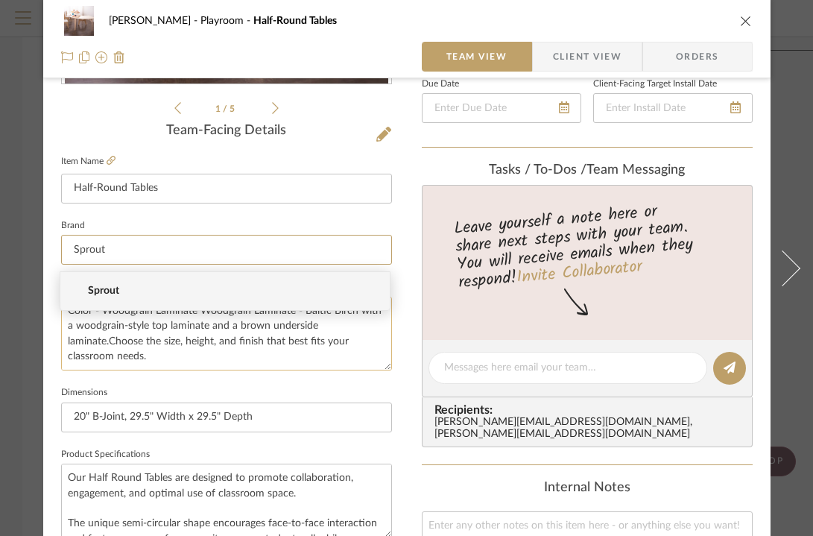
scroll to position [338, 0]
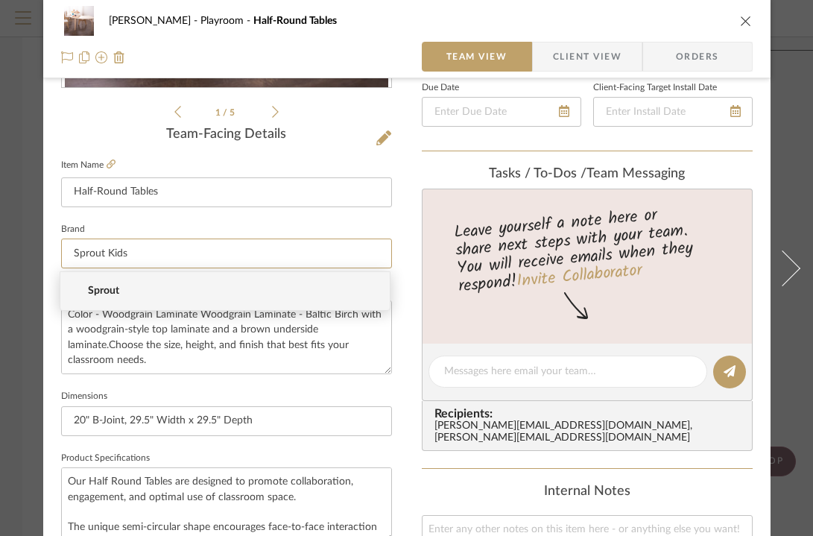
type input "Sprout Kids"
click at [373, 222] on fieldset "Brand Sprout Kids" at bounding box center [226, 244] width 331 height 50
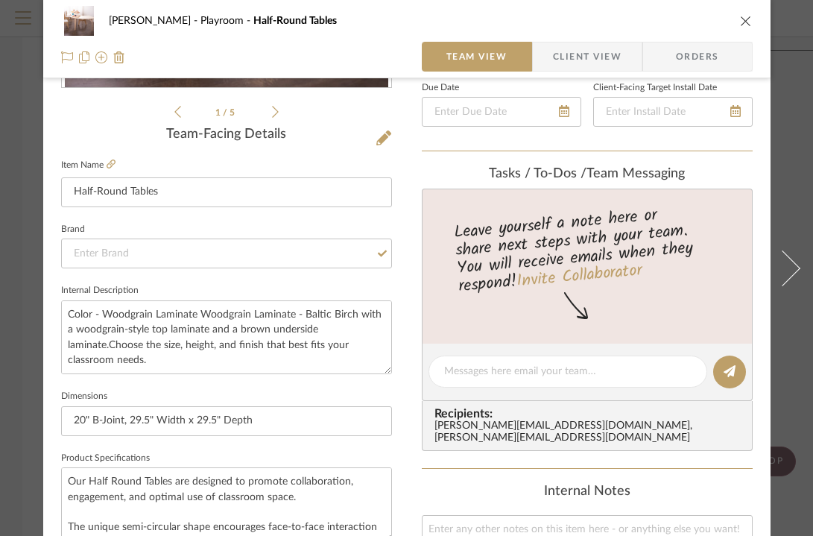
click at [740, 10] on div "Urmi Rodrigues Playroom Half-Round Tables" at bounding box center [406, 21] width 691 height 30
click at [744, 30] on div "Urmi Rodrigues Playroom Half-Round Tables" at bounding box center [406, 21] width 691 height 30
click at [744, 22] on icon "close" at bounding box center [746, 21] width 12 height 12
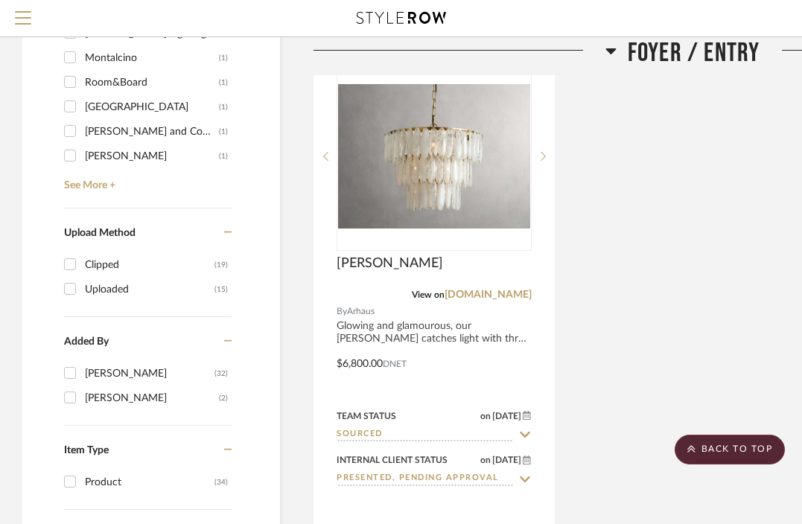
scroll to position [1573, 0]
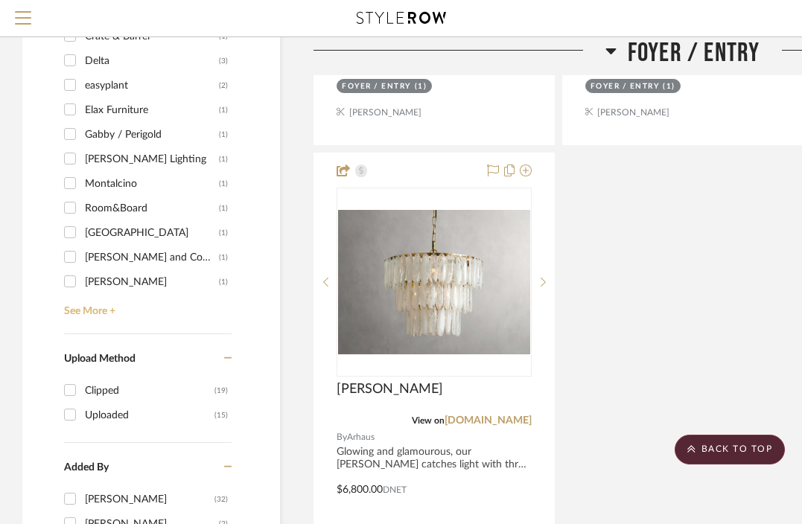
click at [101, 315] on link "See More +" at bounding box center [145, 306] width 171 height 24
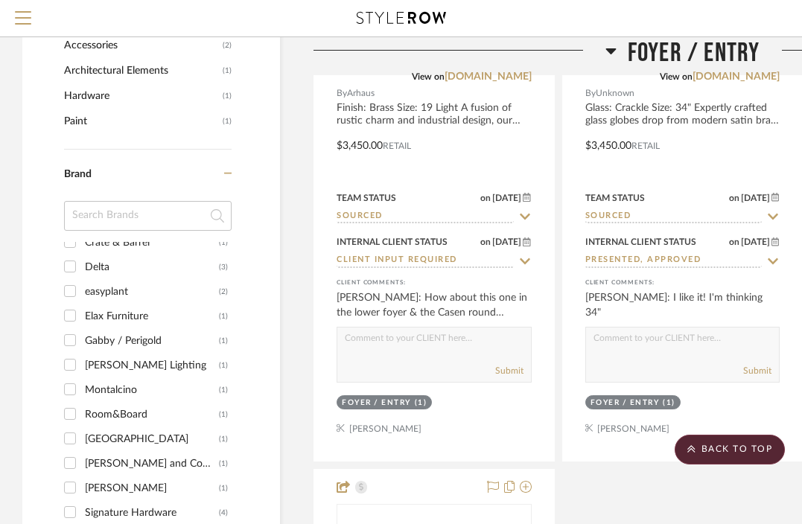
scroll to position [112, 0]
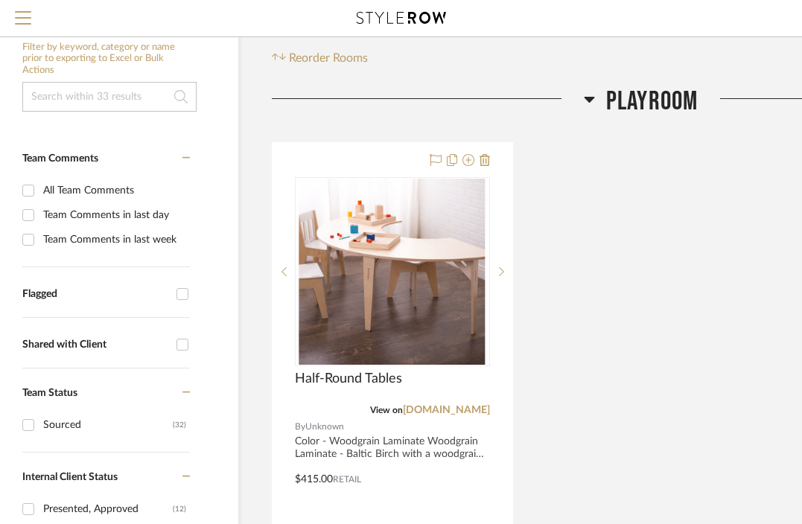
scroll to position [0, 42]
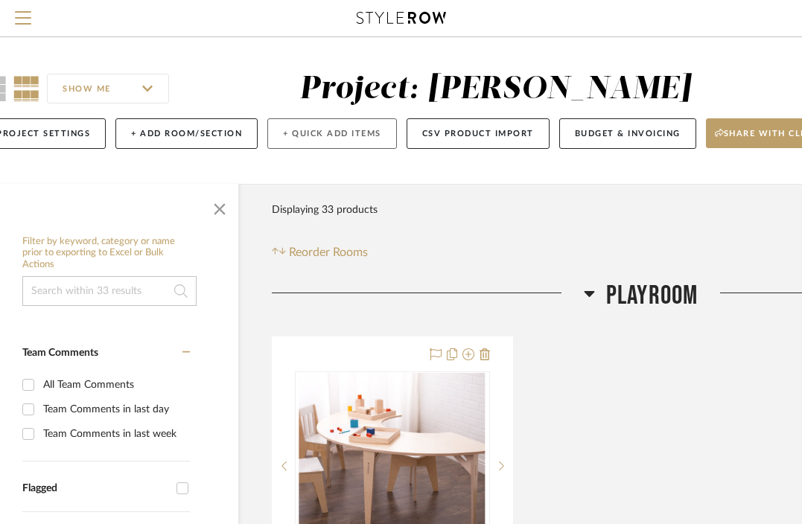
click at [345, 136] on button "+ Quick Add Items" at bounding box center [332, 133] width 130 height 31
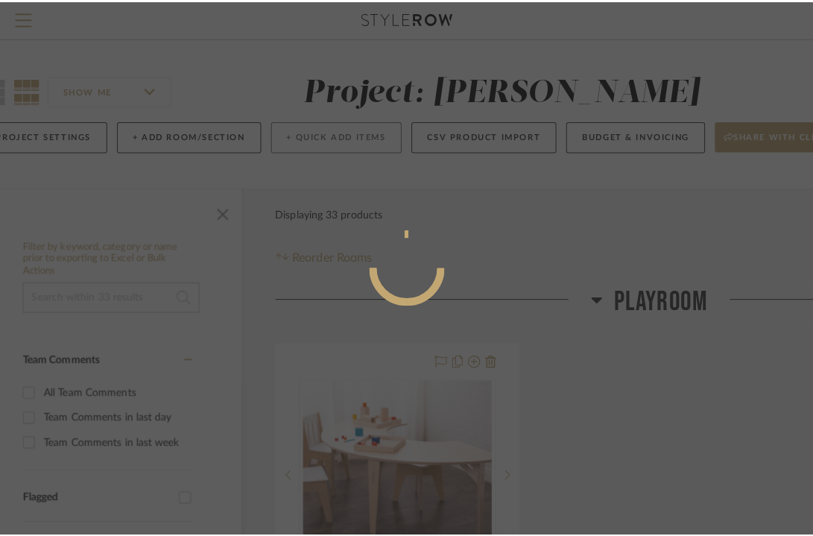
scroll to position [0, 0]
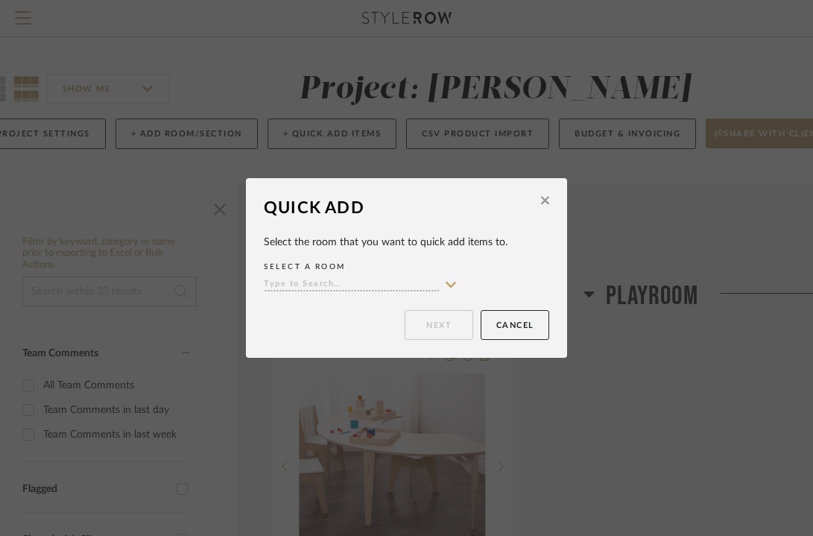
click at [541, 210] on button at bounding box center [544, 202] width 23 height 35
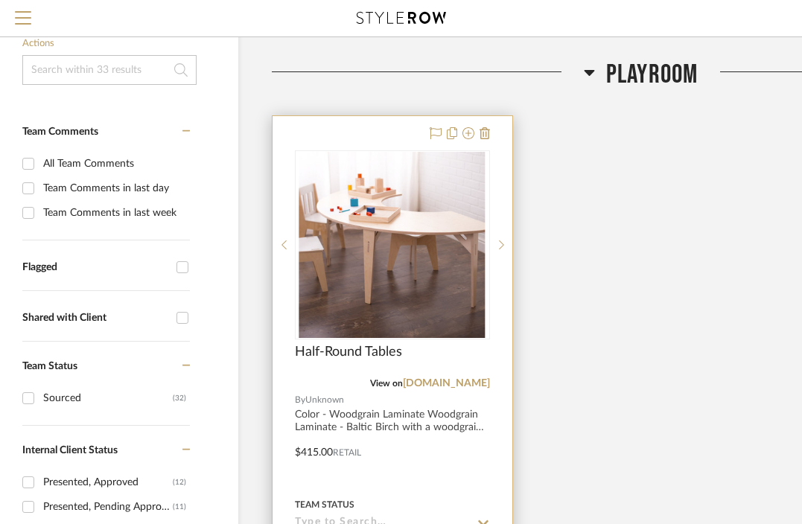
scroll to position [425, 42]
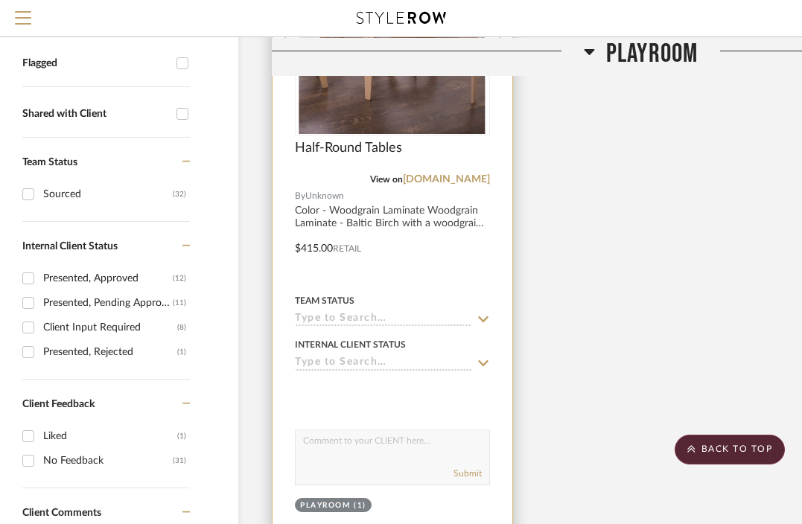
click at [329, 192] on span "Unknown" at bounding box center [324, 196] width 39 height 14
click at [346, 225] on div at bounding box center [393, 238] width 240 height 652
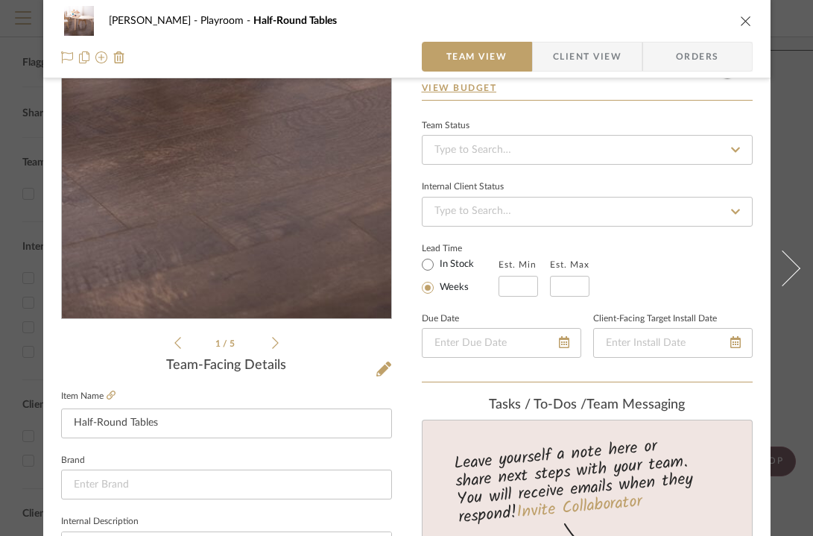
scroll to position [272, 0]
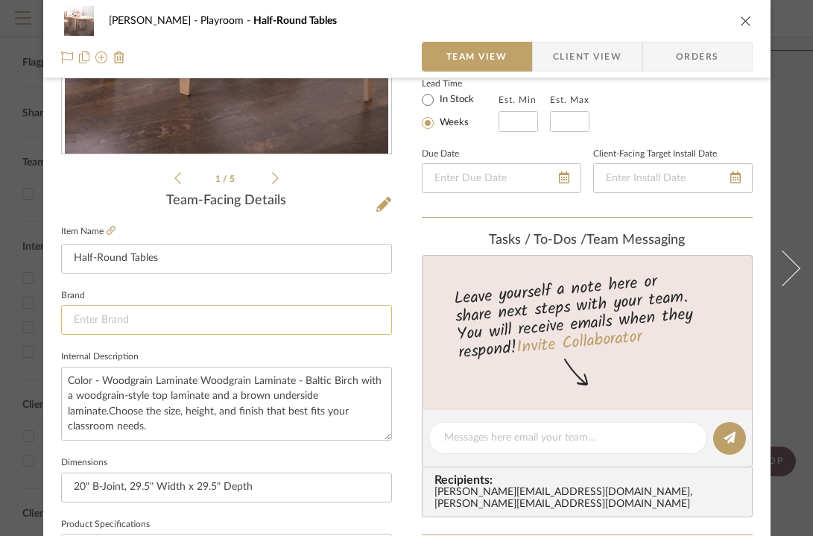
click at [170, 306] on input at bounding box center [226, 320] width 331 height 30
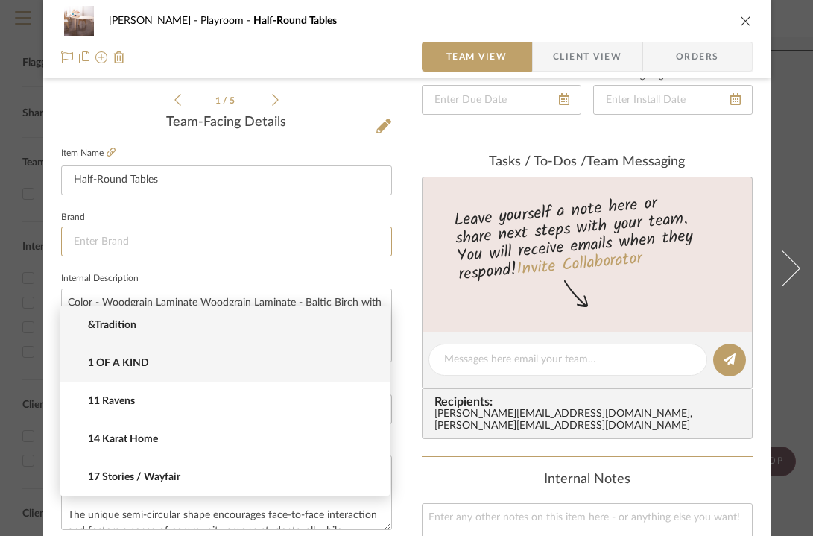
scroll to position [369, 0]
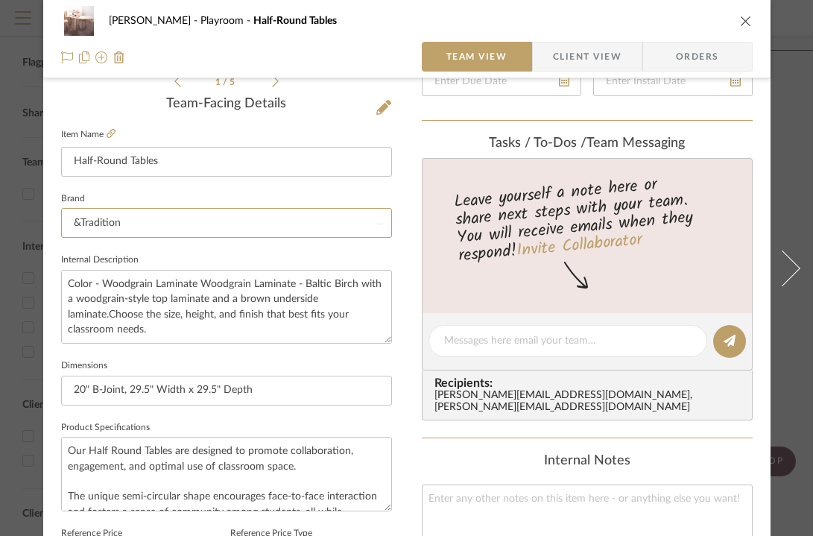
type input "&Tradition"
click at [92, 217] on input "&Tradition" at bounding box center [226, 223] width 331 height 30
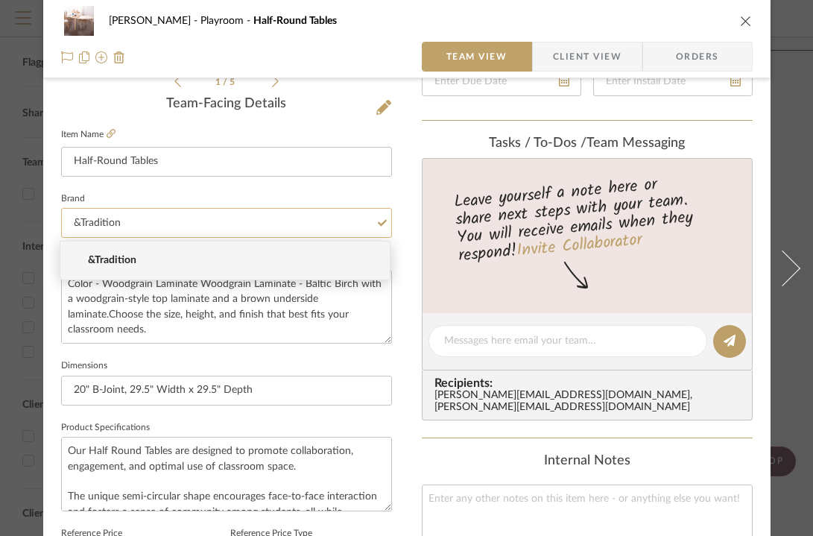
click at [92, 217] on input "&Tradition" at bounding box center [226, 223] width 331 height 30
type input "&"
click at [246, 306] on textarea "Color - Woodgrain Laminate Woodgrain Laminate - Baltic Birch with a woodgrain-s…" at bounding box center [226, 307] width 331 height 74
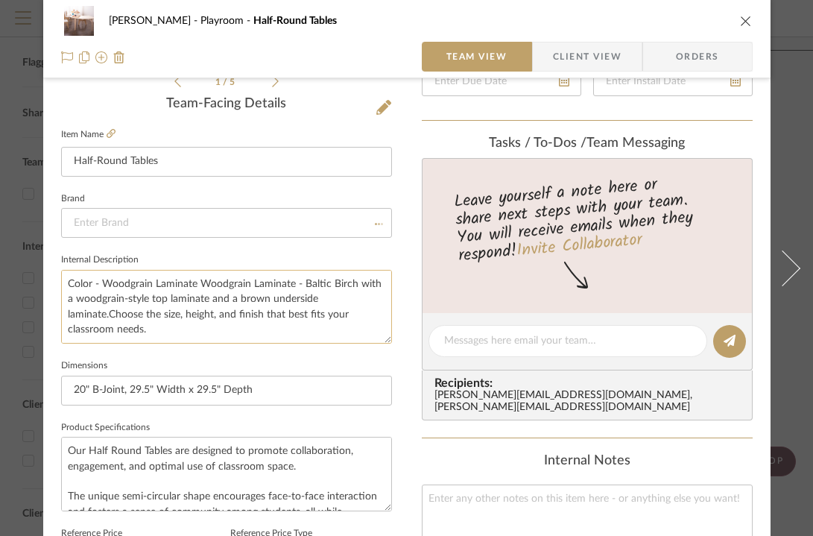
click at [161, 277] on textarea "Color - Woodgrain Laminate Woodgrain Laminate - Baltic Birch with a woodgrain-s…" at bounding box center [226, 307] width 331 height 74
click at [66, 284] on textarea "Color - Woodgrain Laminate Woodgrain Laminate - Baltic Birch with a woodgrain-s…" at bounding box center [226, 307] width 331 height 74
click at [68, 282] on textarea "Color - Woodgrain Laminate Woodgrain Laminate - Baltic Birch with a woodgrain-s…" at bounding box center [226, 307] width 331 height 74
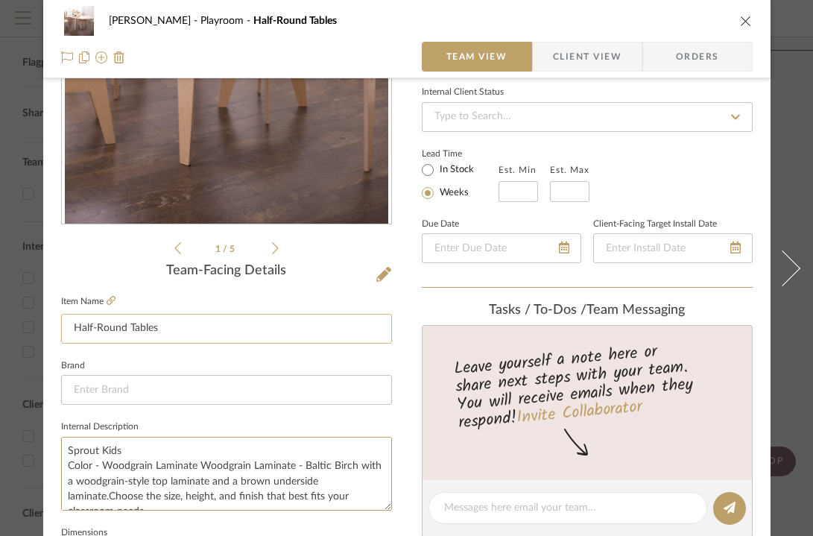
scroll to position [203, 0]
type textarea "Sprout Kids Color - Woodgrain Laminate Woodgrain Laminate - Baltic Birch with a…"
click at [72, 329] on input "Half-Round Tables" at bounding box center [226, 328] width 331 height 30
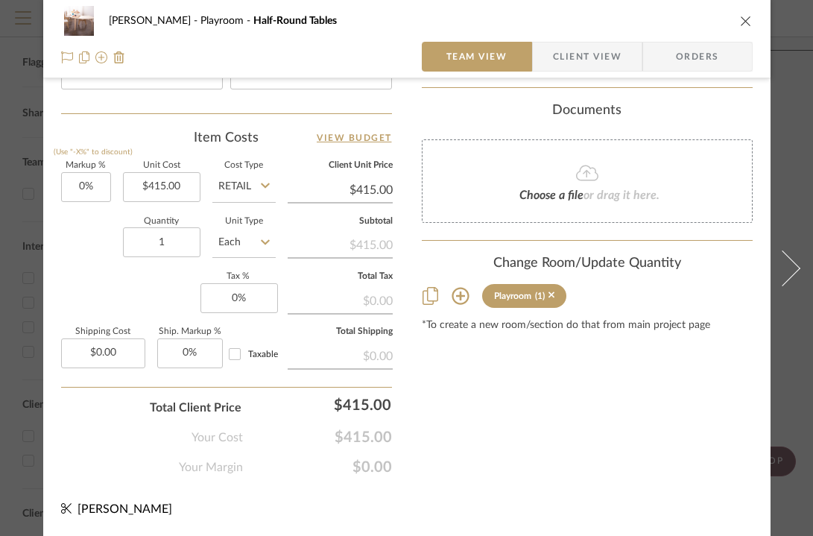
type input "Sprout Kids Half-Round Tables"
click at [741, 23] on icon "close" at bounding box center [746, 21] width 12 height 12
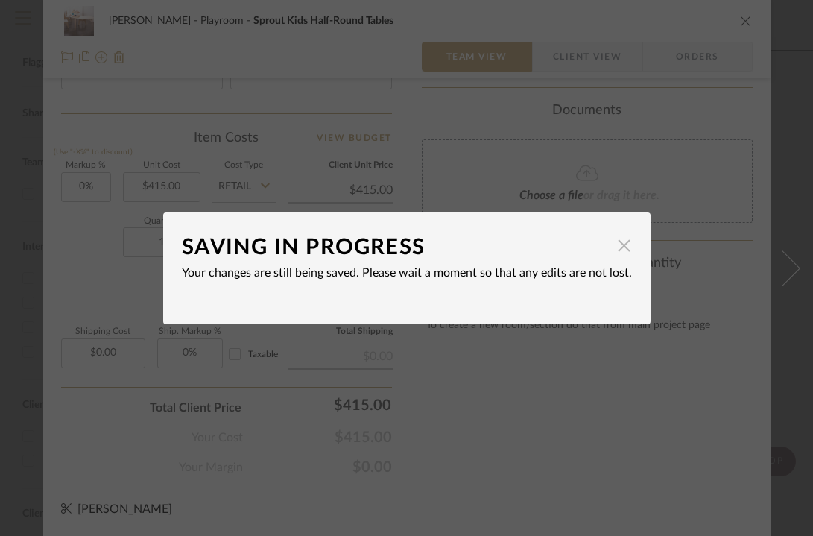
click at [612, 247] on span "button" at bounding box center [624, 246] width 30 height 30
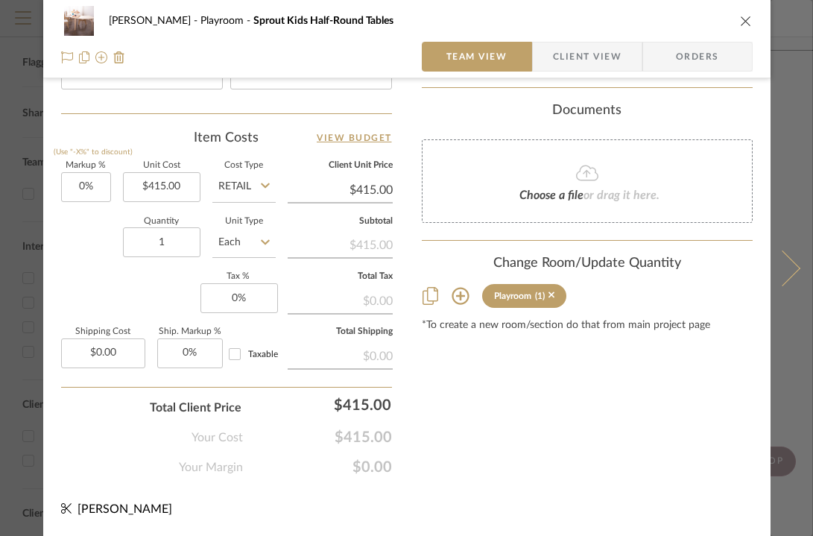
click at [800, 291] on button at bounding box center [791, 268] width 42 height 536
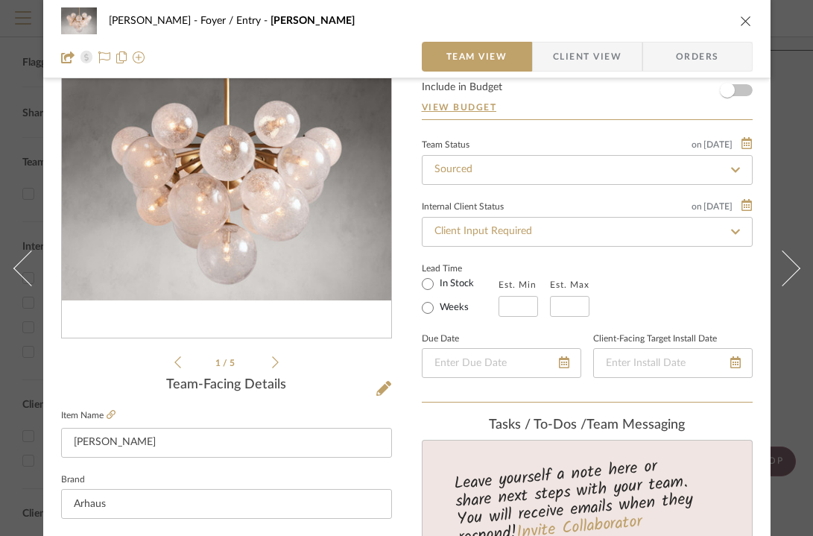
scroll to position [285, 0]
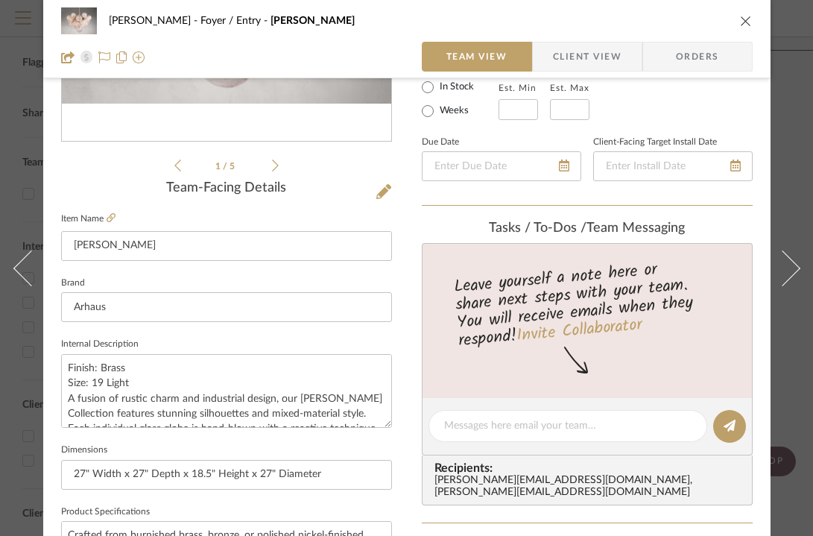
click at [740, 28] on div "Urmi Rodrigues Foyer / Entry Mandoza Chandelier" at bounding box center [406, 21] width 691 height 30
click at [740, 25] on icon "close" at bounding box center [746, 21] width 12 height 12
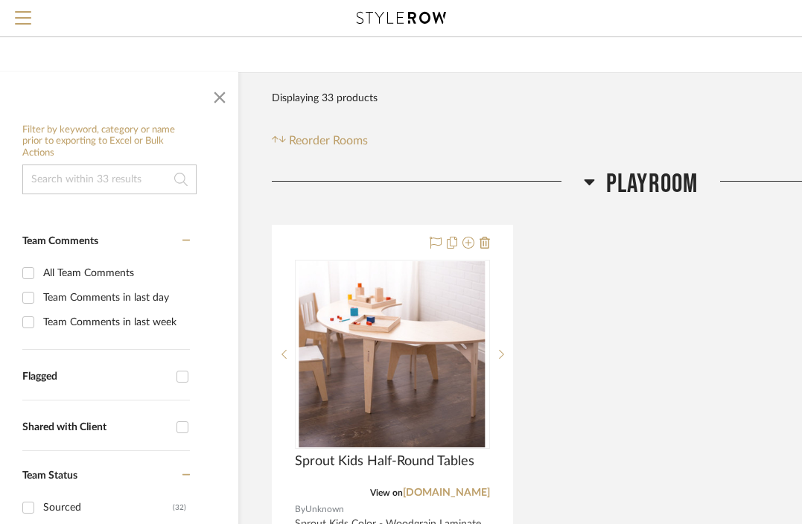
scroll to position [120, 42]
